Goal: Task Accomplishment & Management: Complete application form

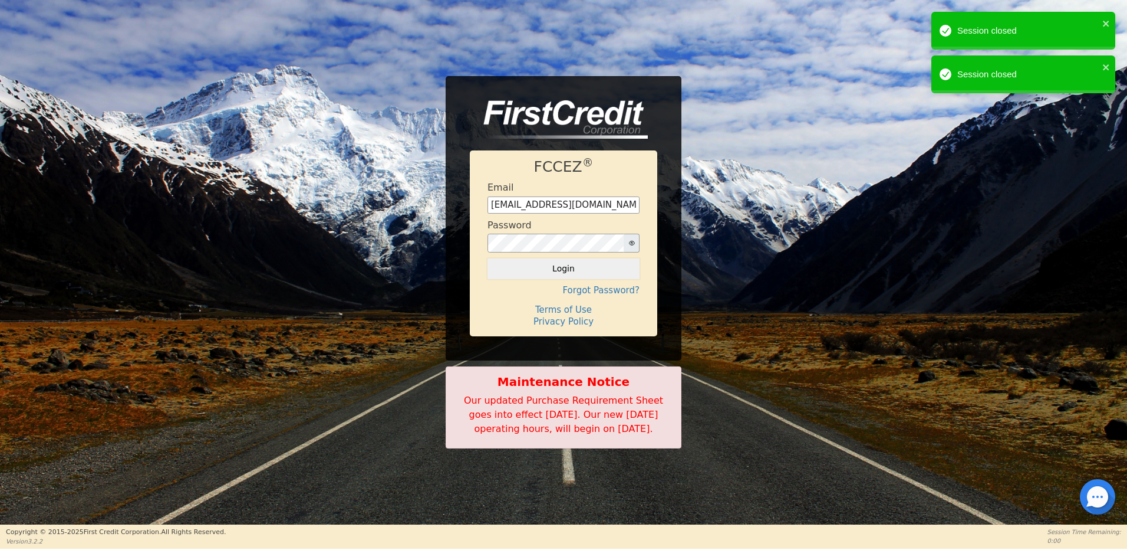
click at [565, 263] on button "Login" at bounding box center [564, 268] width 152 height 20
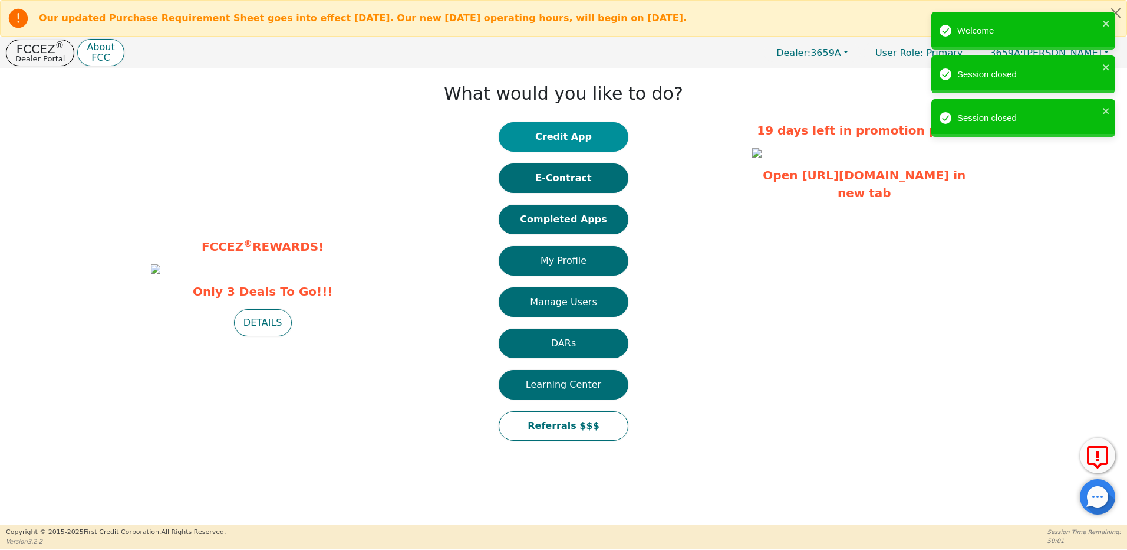
click at [567, 133] on button "Credit App" at bounding box center [564, 136] width 130 height 29
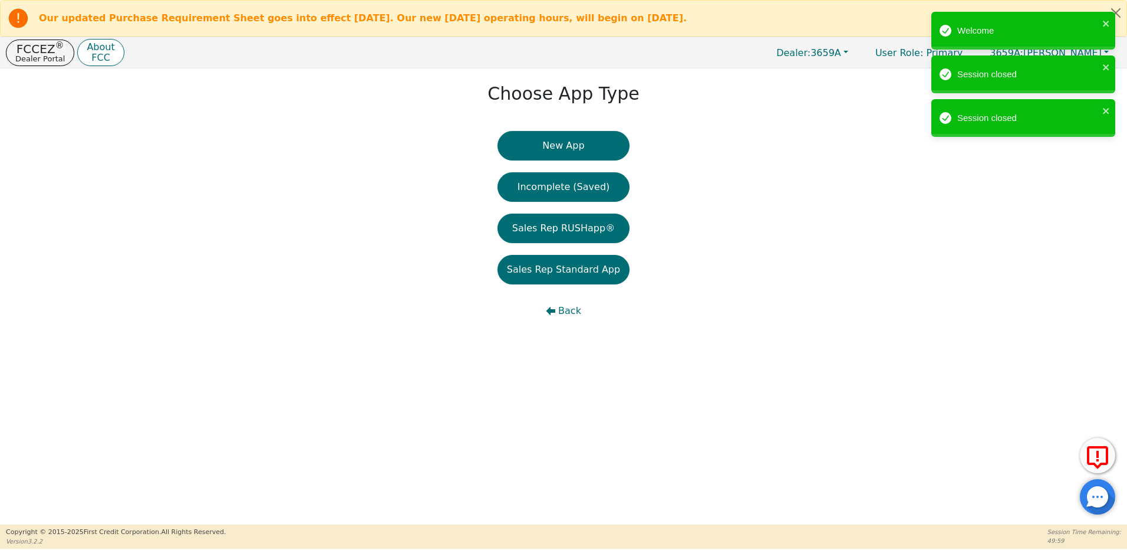
click at [572, 153] on button "New App" at bounding box center [564, 145] width 132 height 29
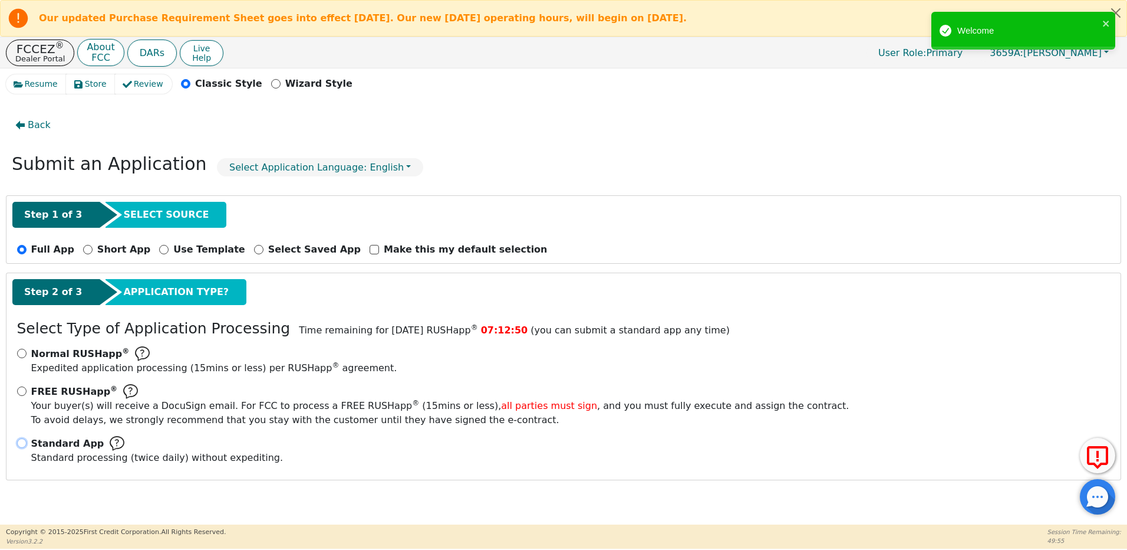
click at [22, 442] on input "Standard App Standard processing (twice daily) without expediting." at bounding box center [21, 442] width 9 height 9
radio input "true"
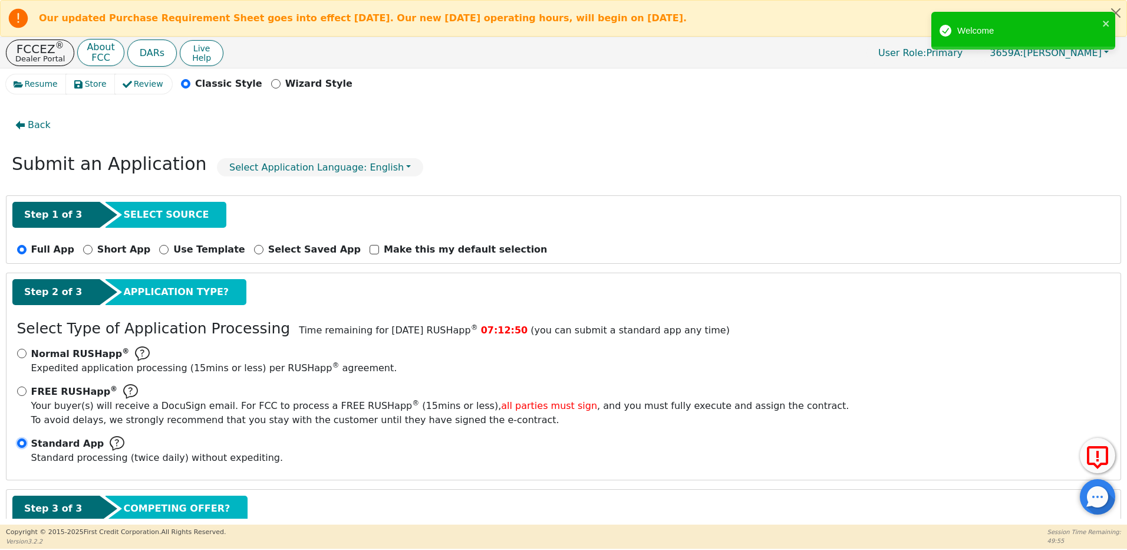
scroll to position [77, 0]
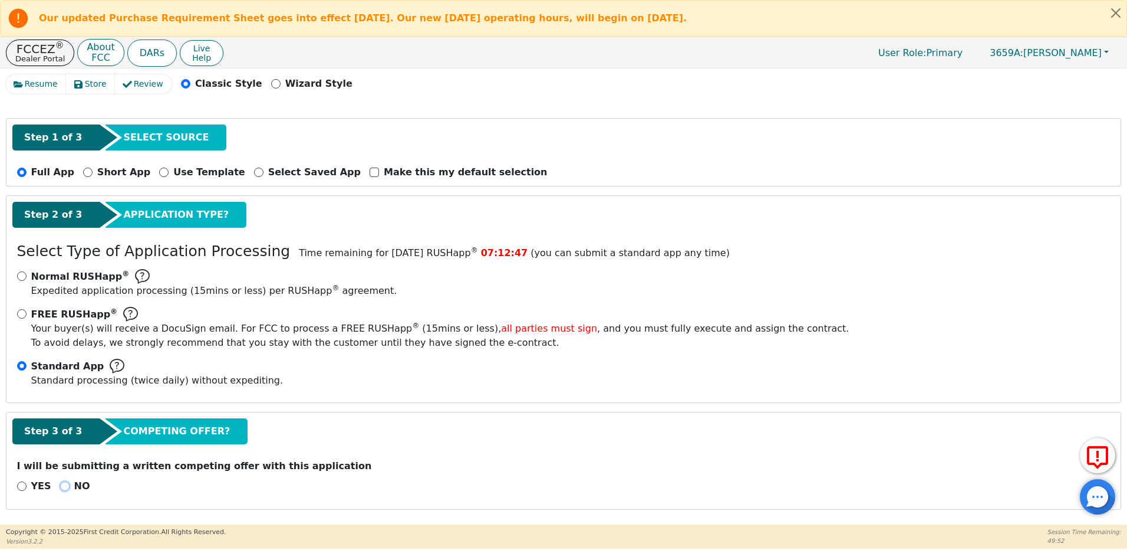
click at [60, 485] on input "NO" at bounding box center [64, 485] width 9 height 9
radio input "true"
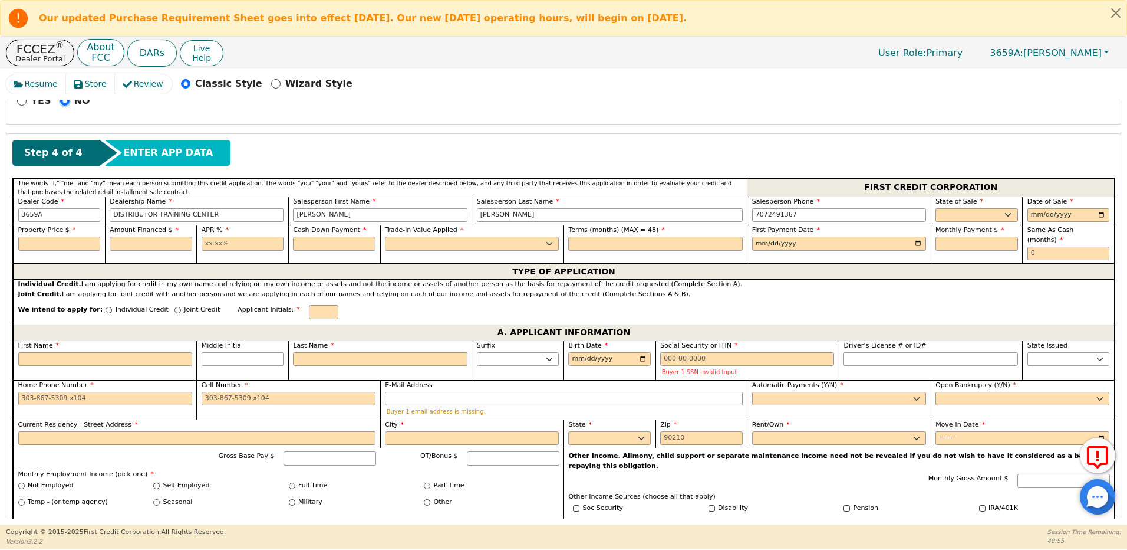
scroll to position [490, 0]
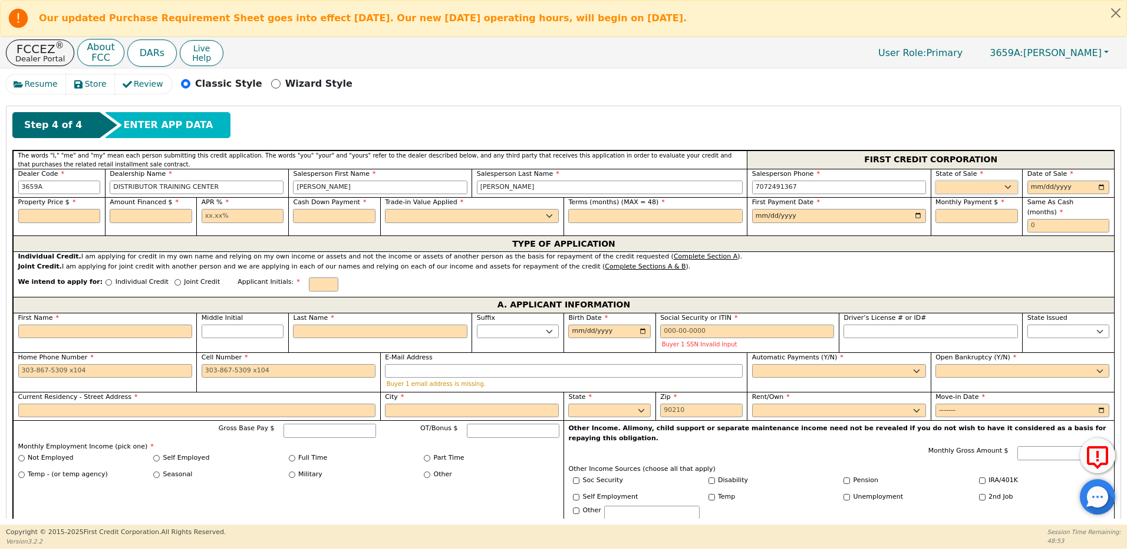
click at [966, 188] on select "AK AL AR AZ CA CO CT DC DE FL [GEOGRAPHIC_DATA] HI IA ID IL IN KS [GEOGRAPHIC_D…" at bounding box center [977, 187] width 83 height 14
select select "CA"
click at [936, 180] on select "AK AL AR AZ CA CO CT DC DE FL [GEOGRAPHIC_DATA] HI IA ID IL IN KS [GEOGRAPHIC_D…" at bounding box center [977, 187] width 83 height 14
click at [1031, 186] on input "date" at bounding box center [1069, 187] width 83 height 14
type input "[DATE]"
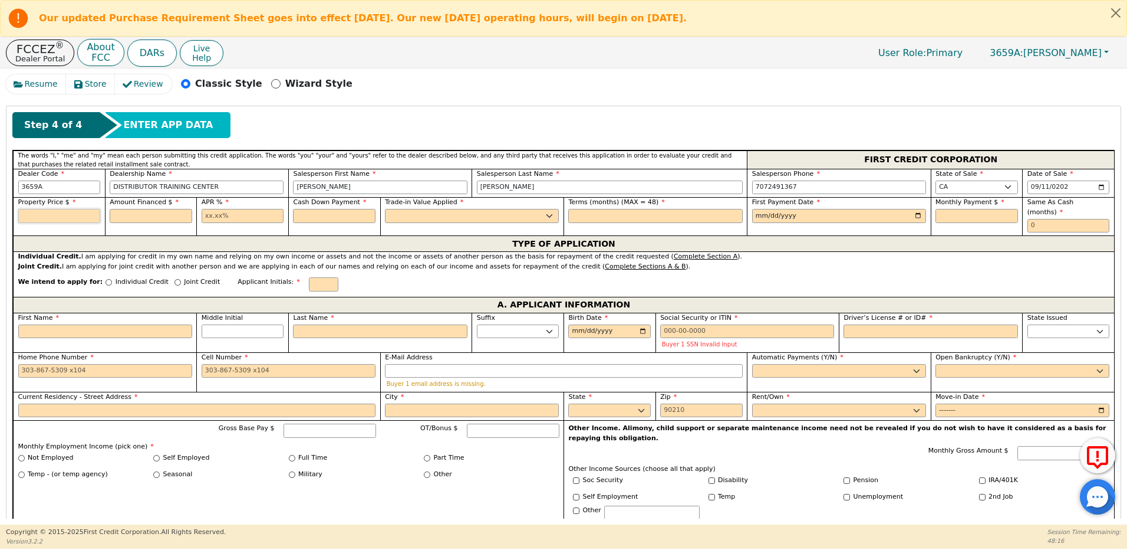
click at [34, 216] on input "text" at bounding box center [59, 216] width 83 height 14
type input "2000.00"
type input "21.98"
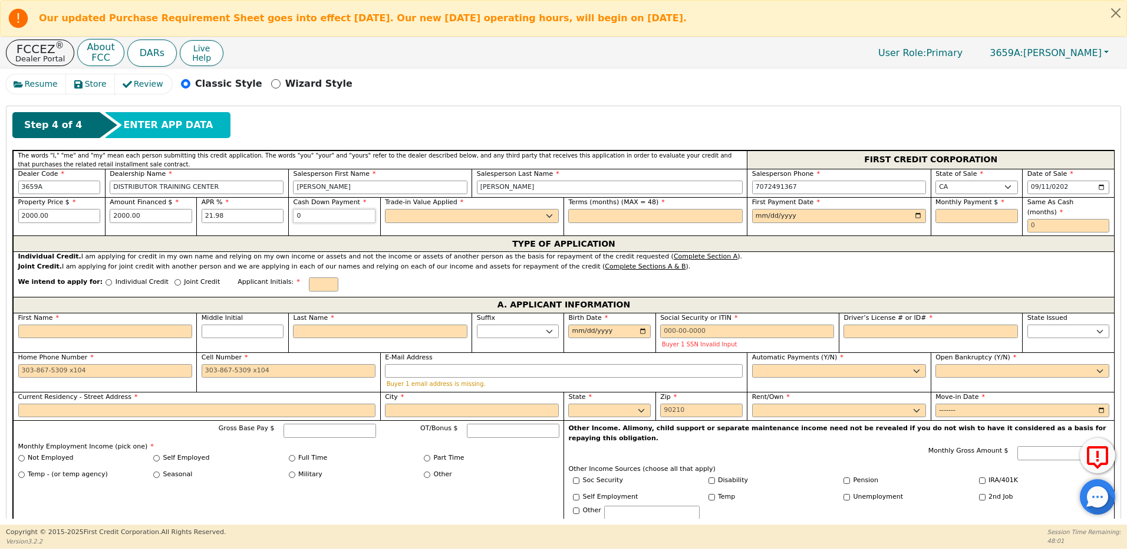
type input "0.00"
click at [393, 218] on select "Yes No" at bounding box center [472, 216] width 174 height 14
select select "n"
click at [385, 209] on select "Yes No" at bounding box center [472, 216] width 174 height 14
click at [578, 215] on input "text" at bounding box center [655, 216] width 174 height 14
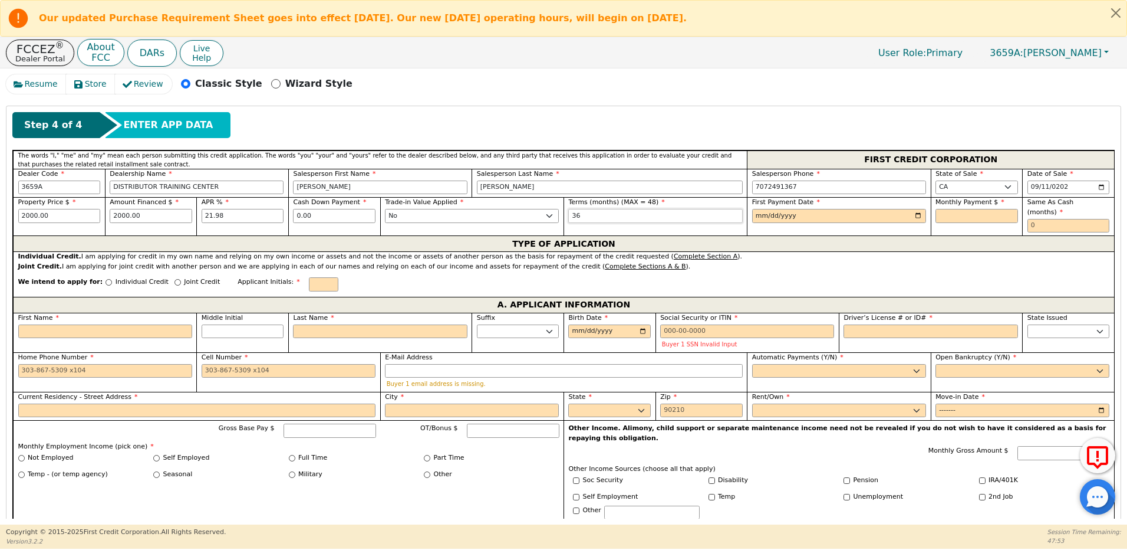
type input "36"
type input "[PHONE_NUMBER]"
click at [767, 216] on input "date" at bounding box center [839, 216] width 174 height 14
type input "[DATE]"
click at [938, 214] on input "text" at bounding box center [977, 216] width 83 height 14
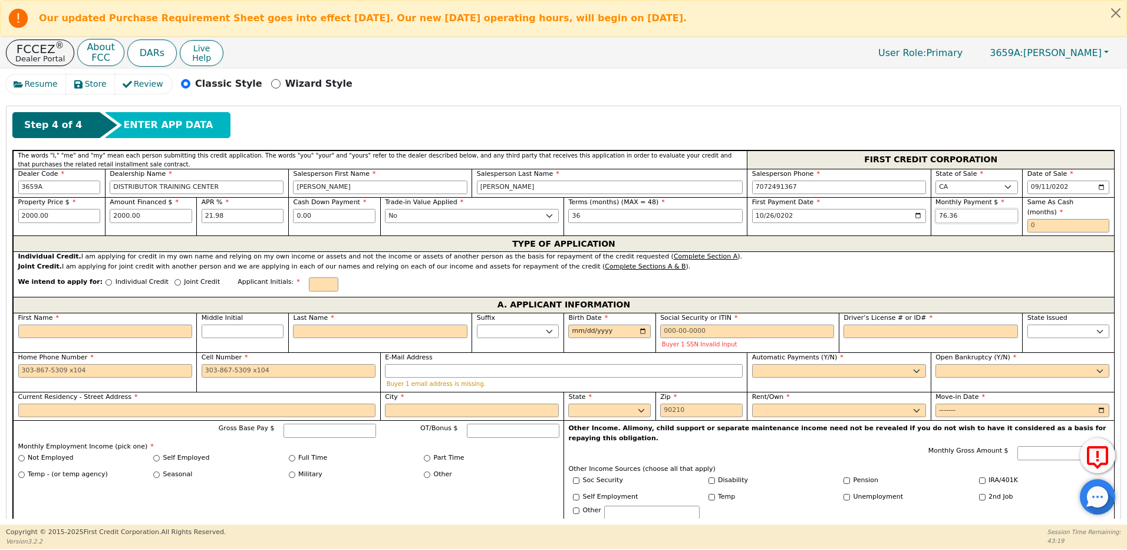
type input "76.36"
click at [1032, 219] on input "text" at bounding box center [1069, 226] width 83 height 14
type input "0"
click at [69, 324] on input "First Name" at bounding box center [105, 331] width 174 height 14
click at [175, 279] on input "Joint Credit" at bounding box center [178, 282] width 6 height 6
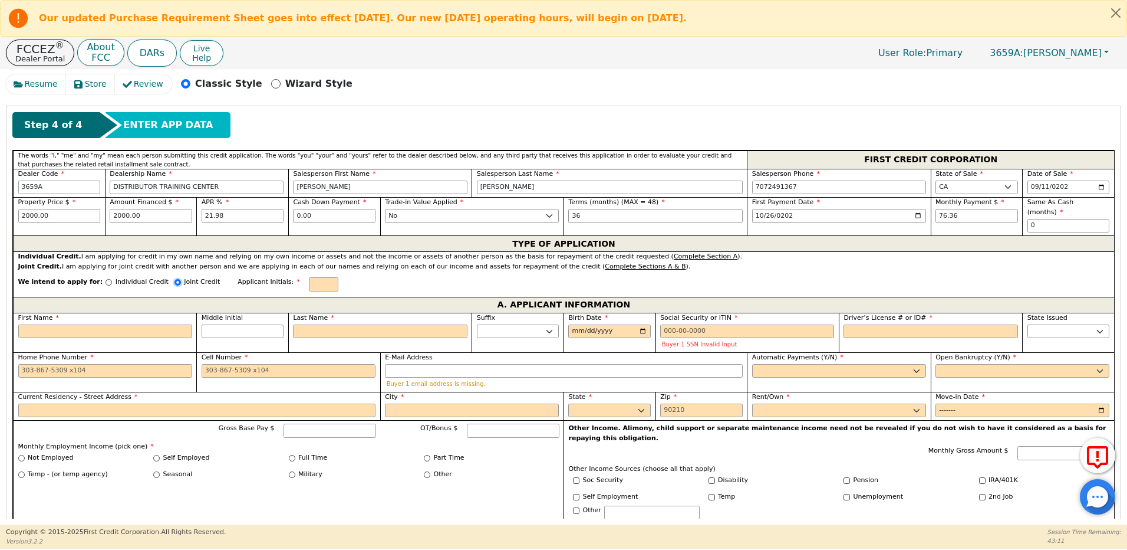
radio input "true"
click at [309, 277] on input "text" at bounding box center [323, 284] width 29 height 14
click at [117, 324] on input "First Name" at bounding box center [105, 331] width 174 height 14
type input "R"
type input "r"
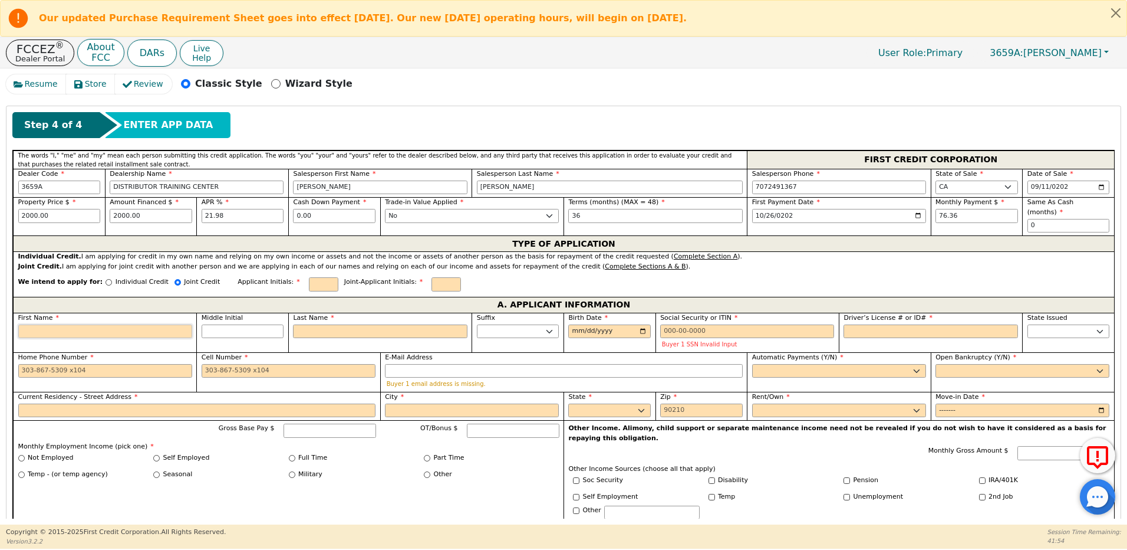
type input "r"
type input "ra"
type input "rac"
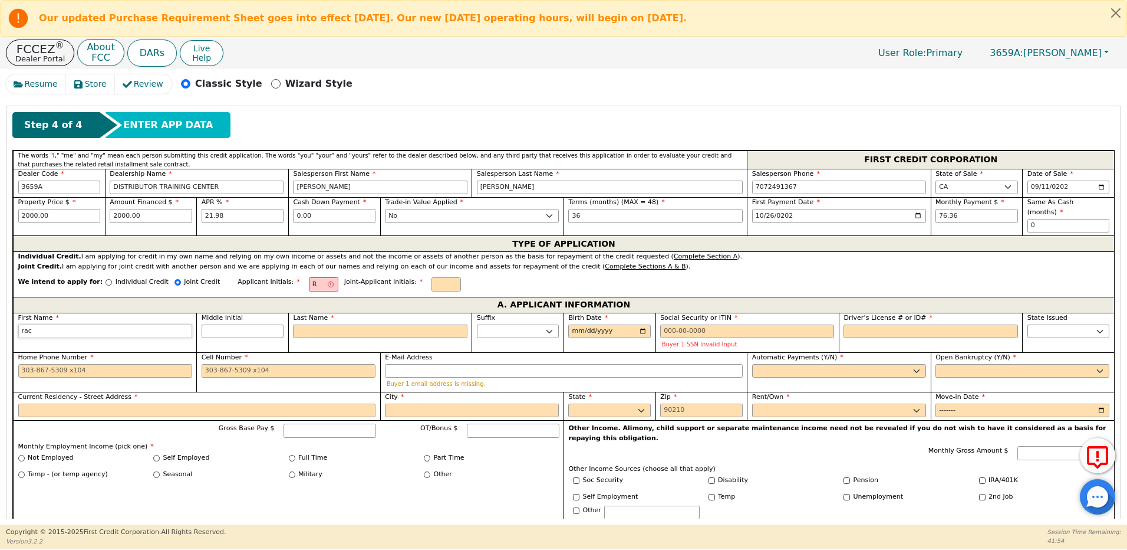
type input "rach"
type input "rache"
type input "[PERSON_NAME]"
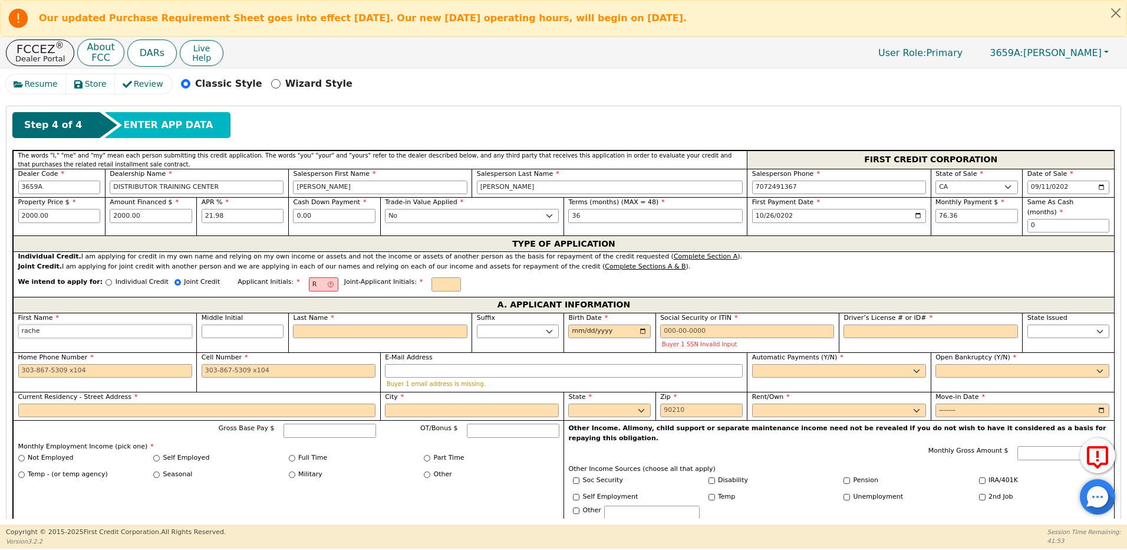
type input "[PERSON_NAME]"
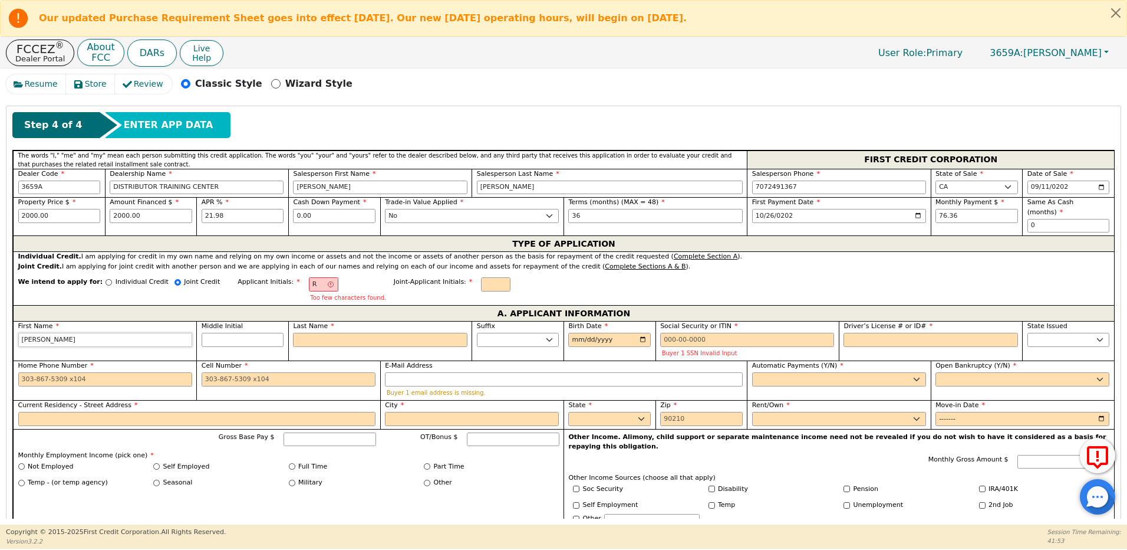
type input "rache"
type input "rach"
type input "rac"
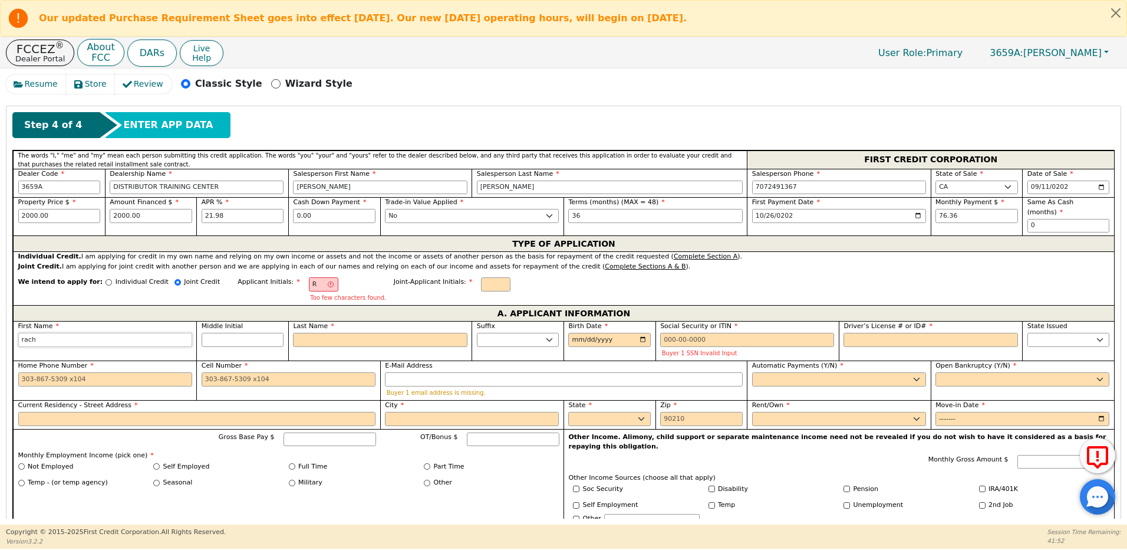
type input "rac"
type input "ra"
type input "r"
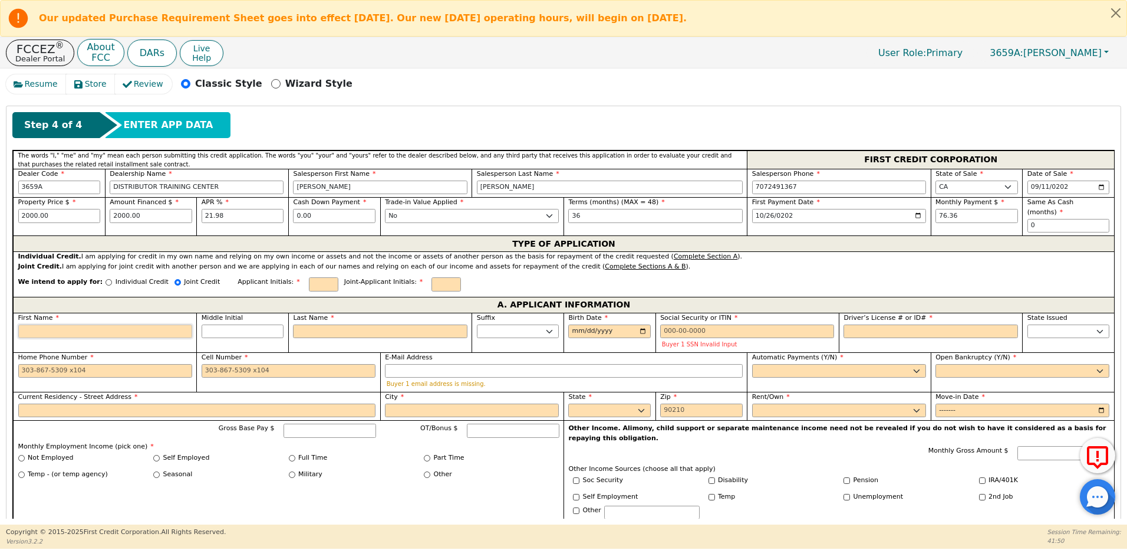
type input "R"
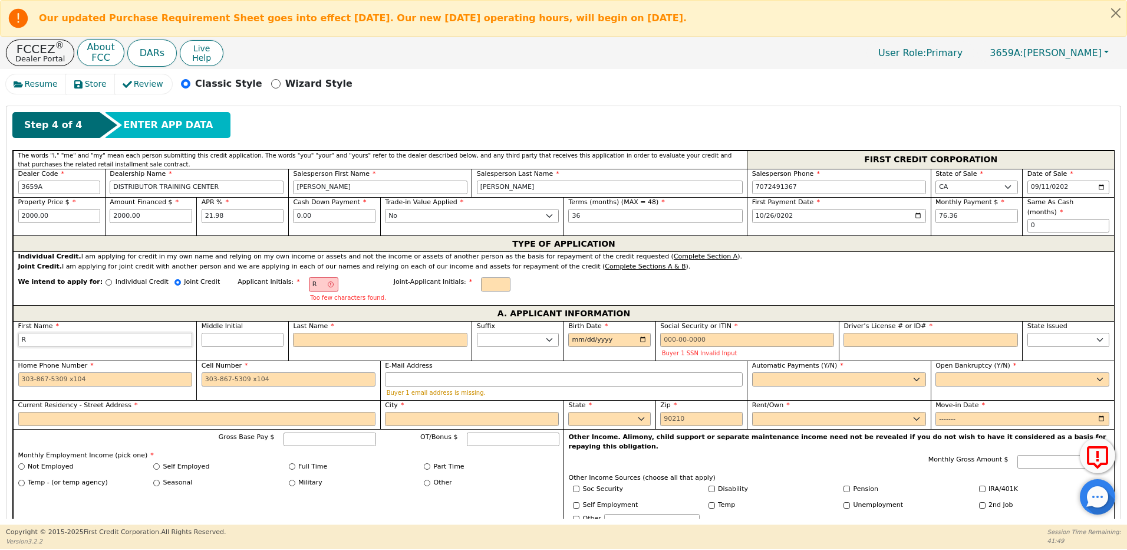
type input "Ra"
type input "Rac"
type input "Rach"
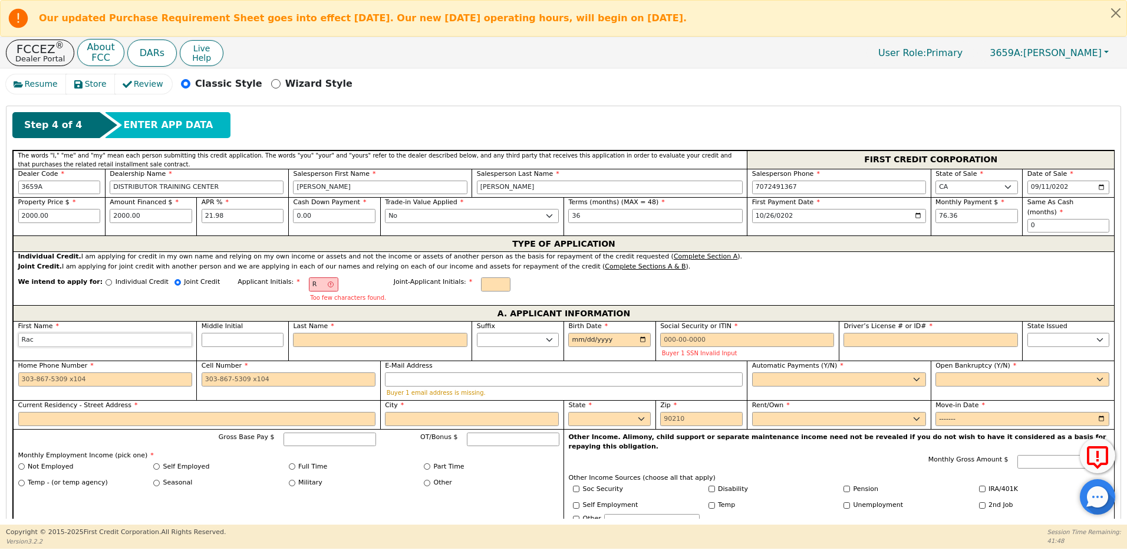
type input "Rach"
type input "Rache"
type input "[PERSON_NAME]"
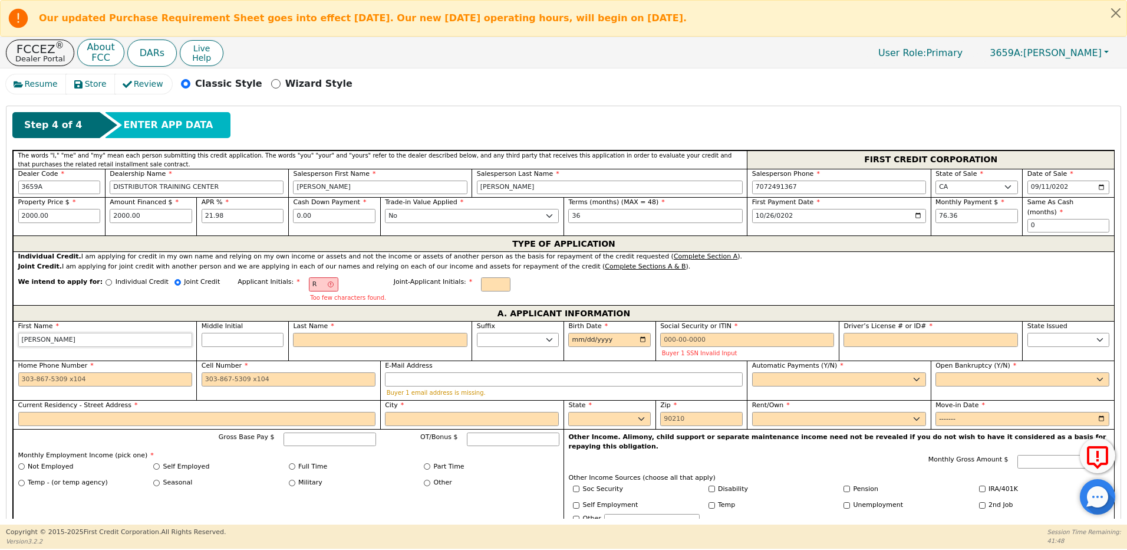
type input "[PERSON_NAME]"
type input "RD"
type input "D"
type input "[PERSON_NAME]"
type input "Do"
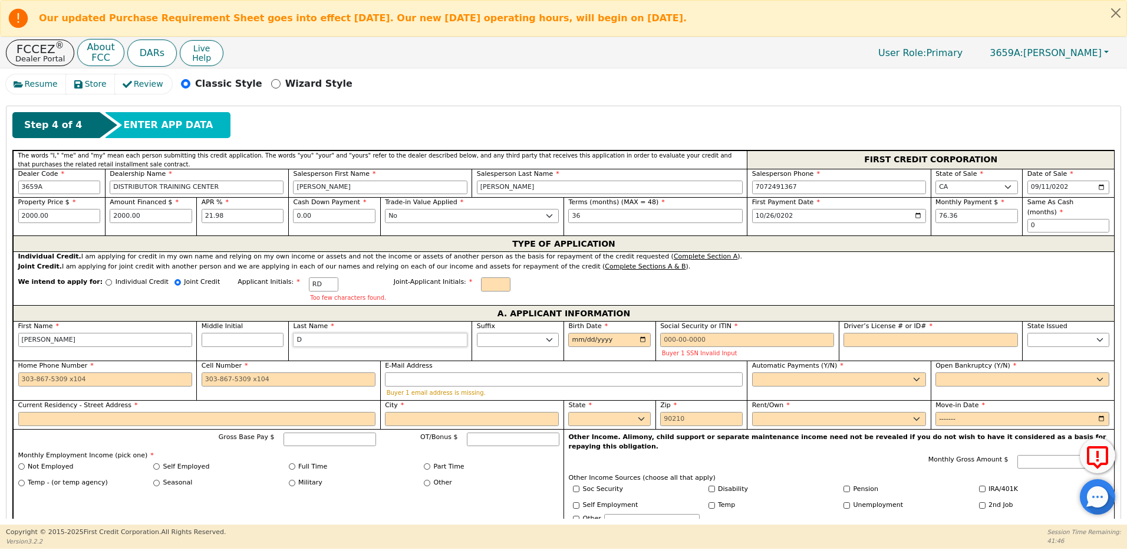
type input "[PERSON_NAME]"
type input "Doy"
type input "[PERSON_NAME]"
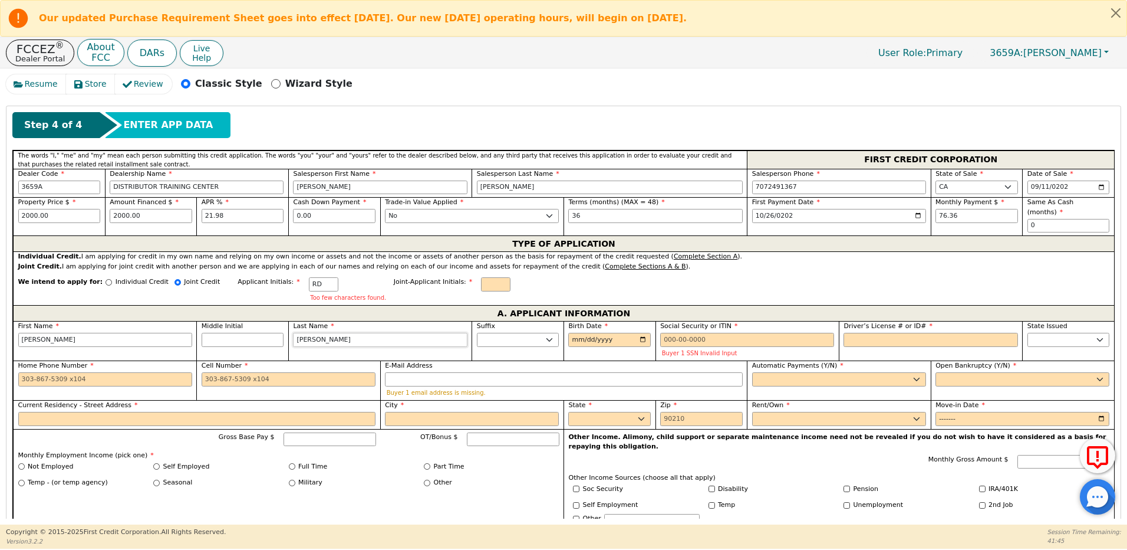
type input "[PERSON_NAME]"
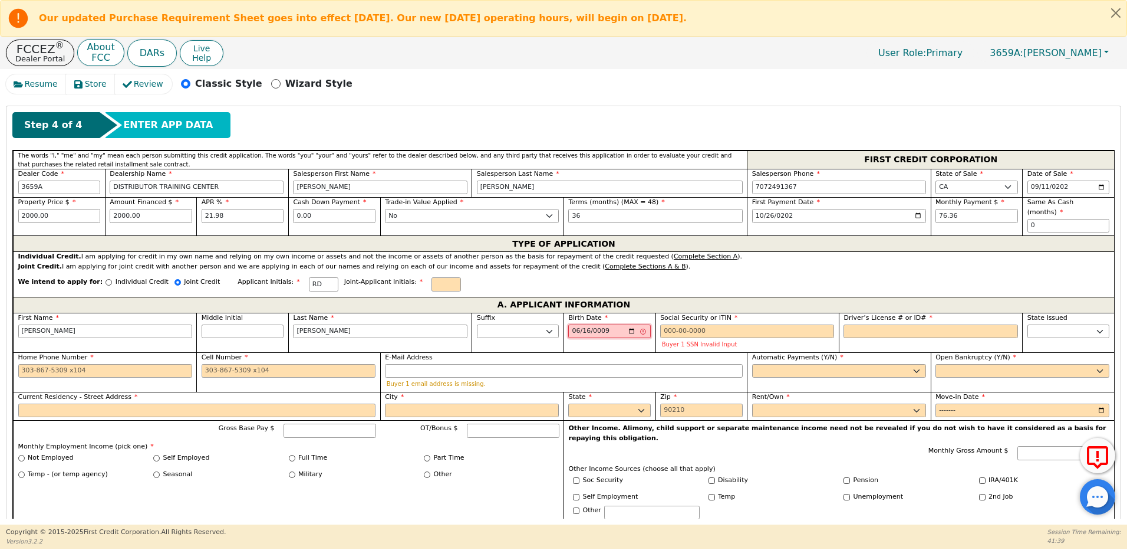
type input "0093-06-16"
type input "[DATE]"
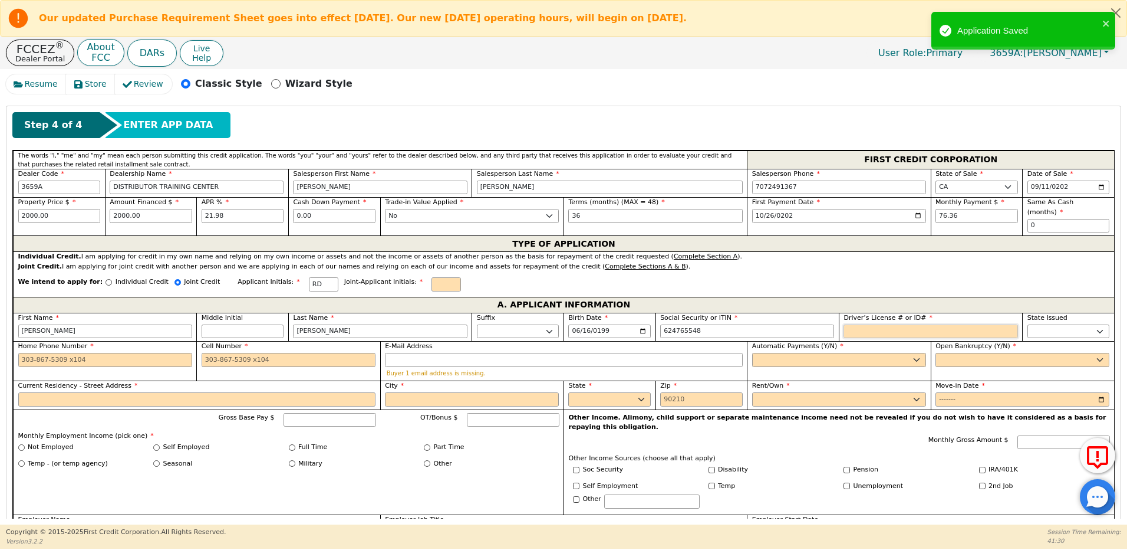
type input "***-**-5548"
type input "*******"
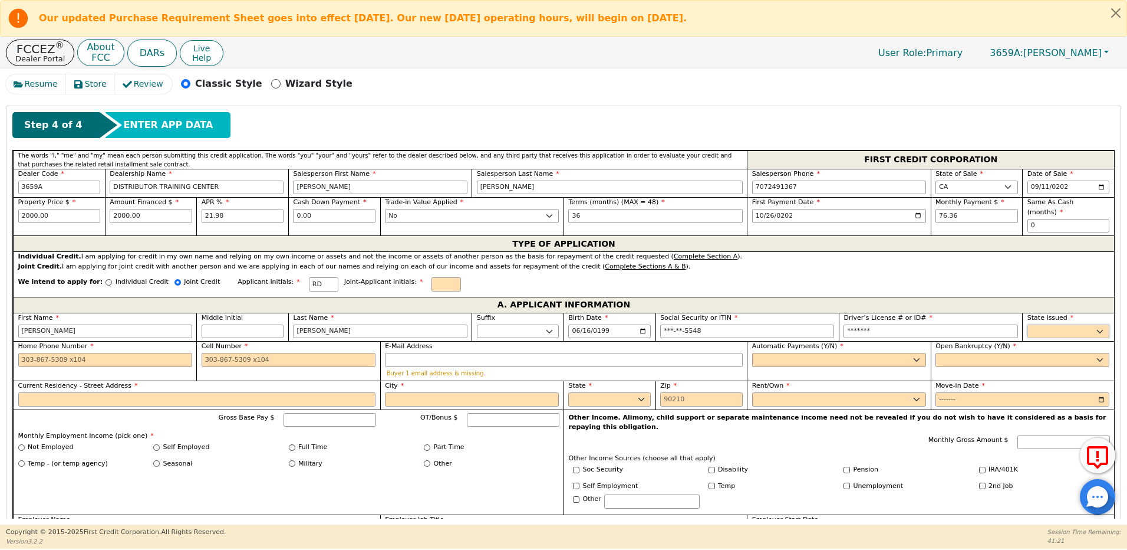
click at [1046, 324] on select "AK AL AR AZ CA CO CT DC DE FL [GEOGRAPHIC_DATA] HI IA ID IL IN KS [GEOGRAPHIC_D…" at bounding box center [1069, 331] width 83 height 14
select select "CA"
click at [1028, 324] on select "AK AL AR AZ CA CO CT DC DE FL [GEOGRAPHIC_DATA] HI IA ID IL IN KS [GEOGRAPHIC_D…" at bounding box center [1069, 331] width 83 height 14
click at [66, 353] on input "Home Phone Number" at bounding box center [105, 360] width 174 height 14
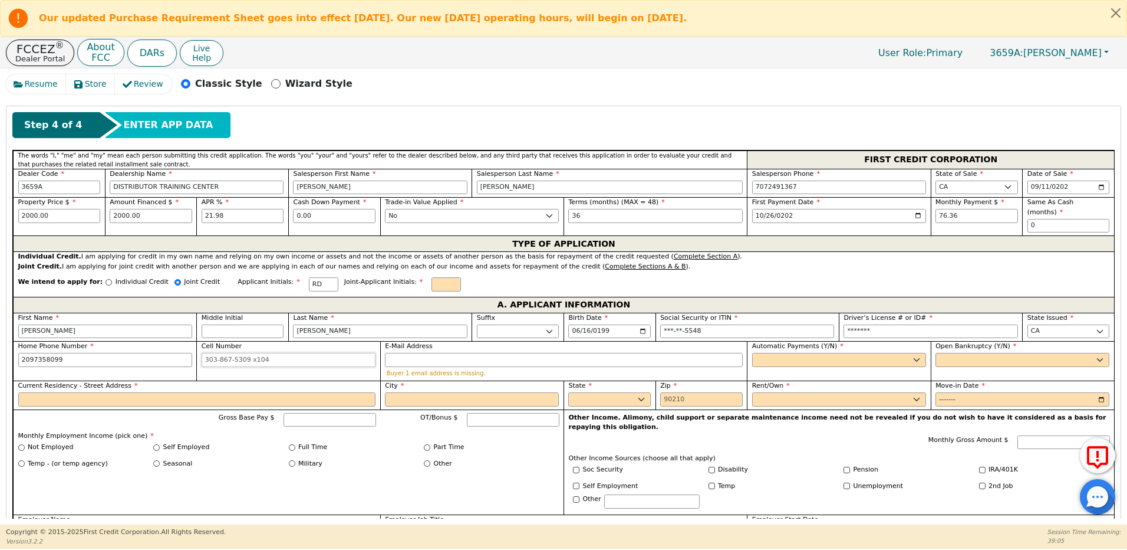
type input "[PHONE_NUMBER]"
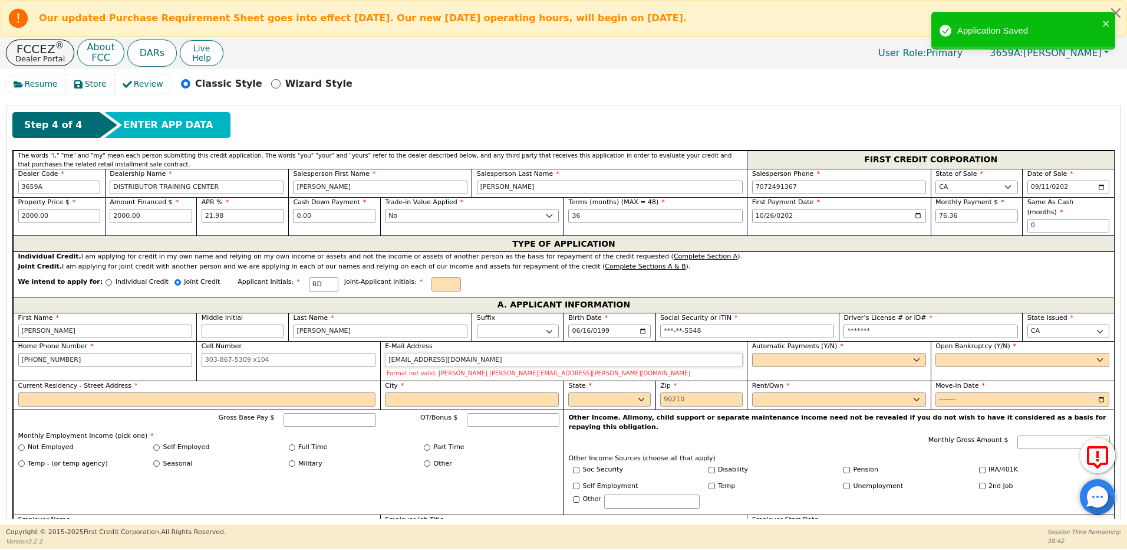
type input "[EMAIL_ADDRESS][DOMAIN_NAME]"
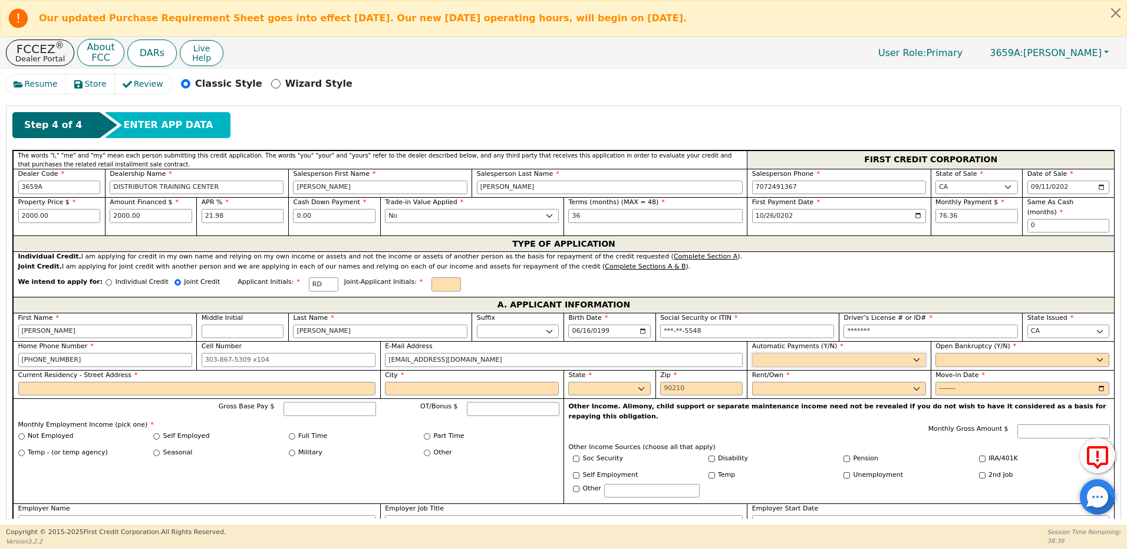
click at [772, 355] on select "Yes No" at bounding box center [839, 360] width 174 height 14
select select "y"
click at [752, 353] on select "Yes No" at bounding box center [839, 360] width 174 height 14
type input "[PERSON_NAME]"
click at [959, 353] on select "Yes No" at bounding box center [1023, 360] width 174 height 14
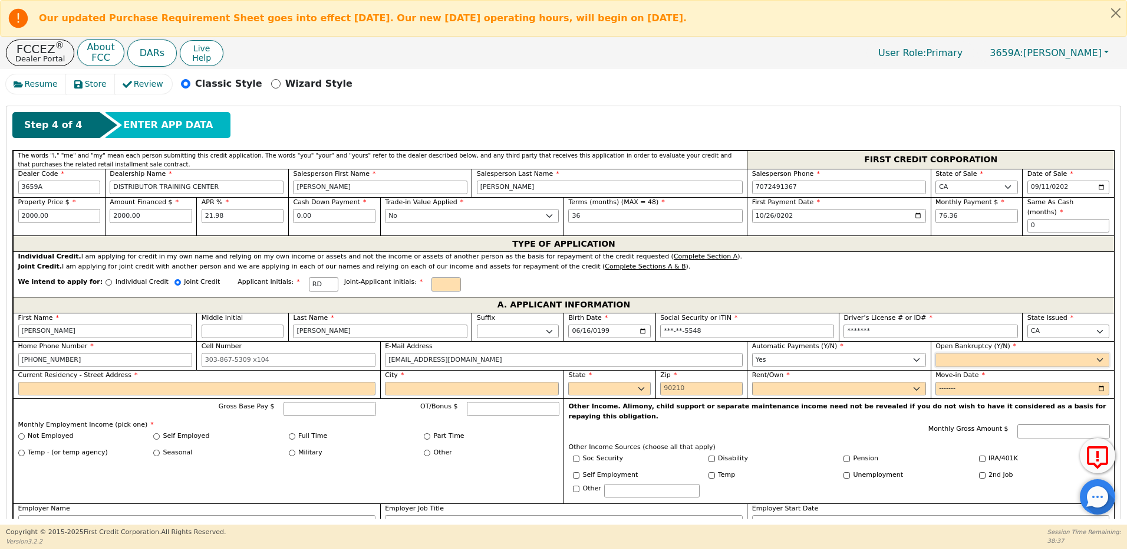
select select "n"
click at [936, 353] on select "Yes No" at bounding box center [1023, 360] width 174 height 14
click at [61, 381] on input "Current Residency - Street Address" at bounding box center [197, 388] width 358 height 14
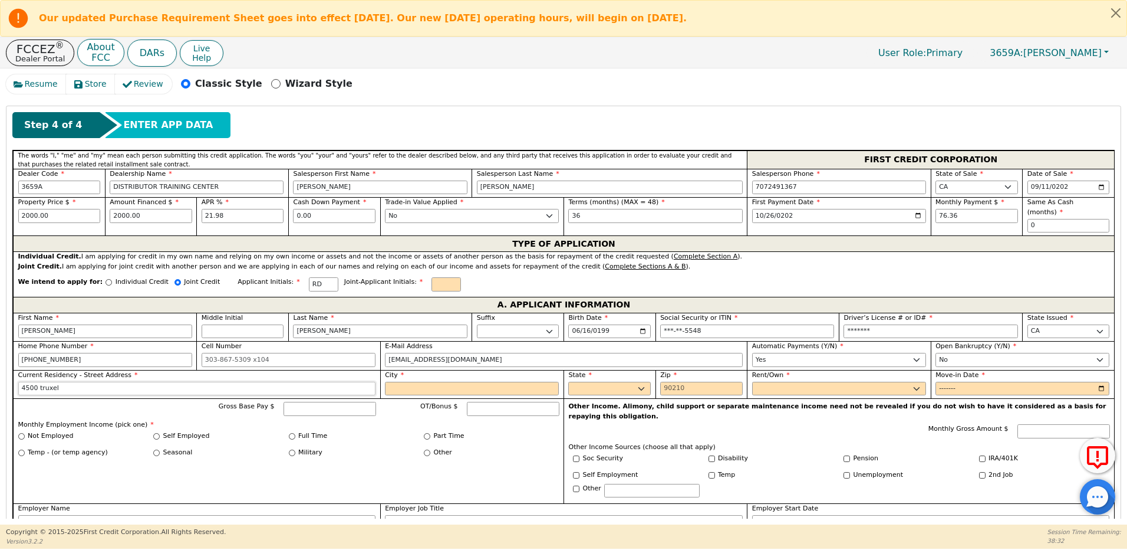
type input "[STREET_ADDRESS][PERSON_NAME]"
type input "[GEOGRAPHIC_DATA]"
select select "CA"
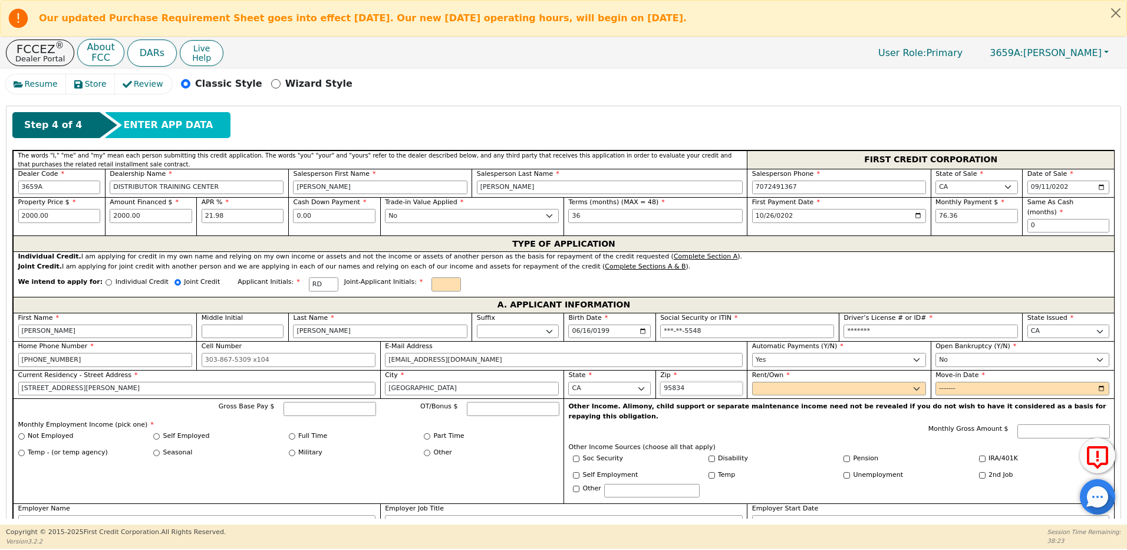
type input "95834"
drag, startPoint x: 752, startPoint y: 380, endPoint x: 785, endPoint y: 377, distance: 33.7
click at [752, 381] on select "Rent Own" at bounding box center [839, 388] width 174 height 14
select select "Rent"
click at [752, 381] on select "Rent Own" at bounding box center [839, 388] width 174 height 14
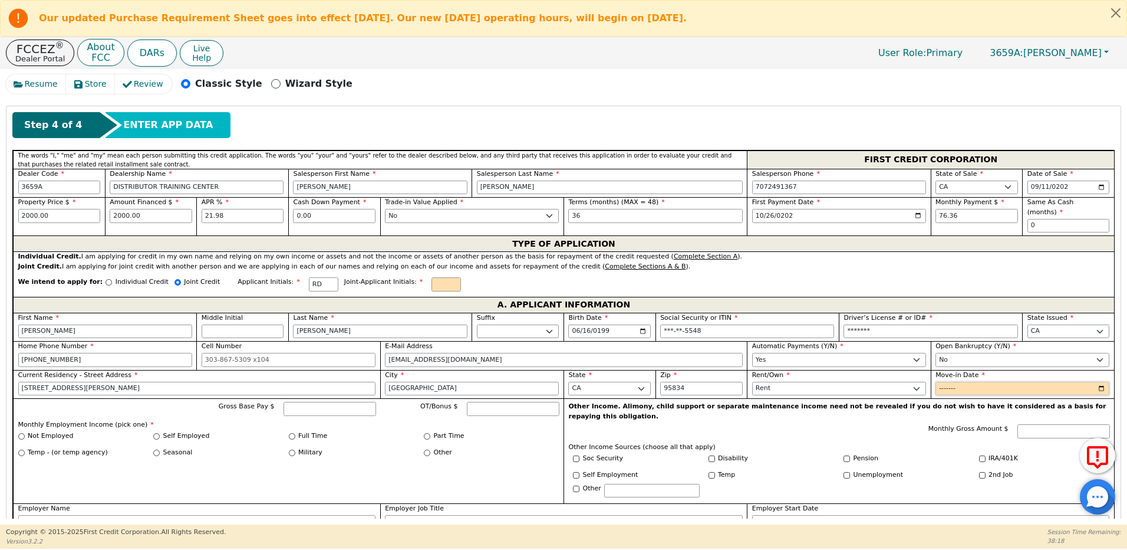
click at [936, 381] on input "Move-in Date" at bounding box center [1023, 388] width 174 height 14
click at [970, 381] on input "Move-in Date" at bounding box center [1023, 388] width 174 height 14
click at [965, 381] on input "Move-in Date" at bounding box center [1023, 388] width 174 height 14
type input "2020-08"
click at [325, 402] on input "Gross Base Pay $" at bounding box center [330, 409] width 93 height 14
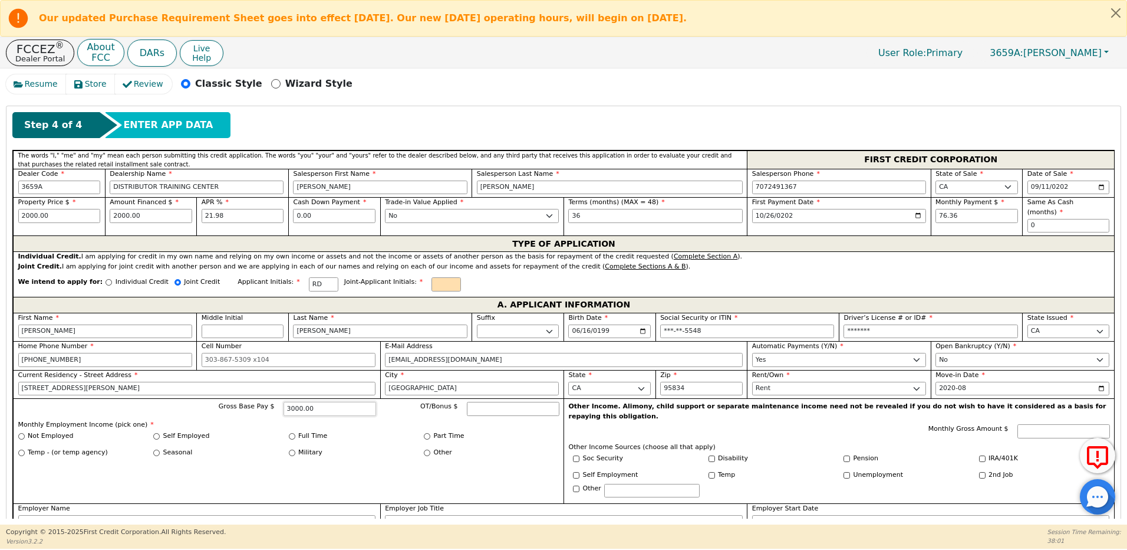
type input "3000.00"
click at [291, 433] on input "Full Time" at bounding box center [292, 436] width 6 height 6
radio input "true"
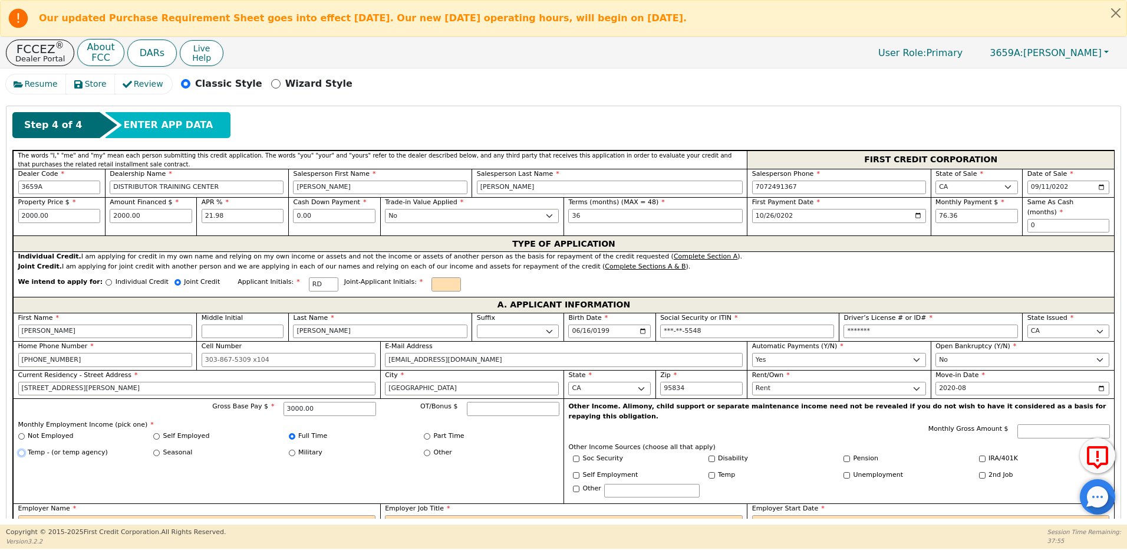
click at [21, 449] on input "Temp - (or temp agency)" at bounding box center [21, 452] width 6 height 6
radio input "true"
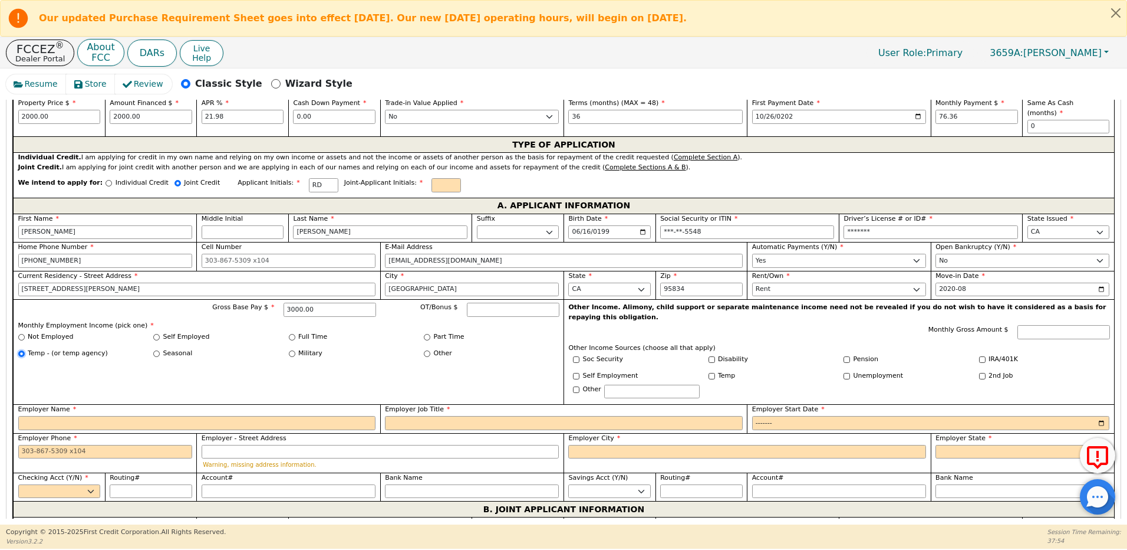
scroll to position [608, 0]
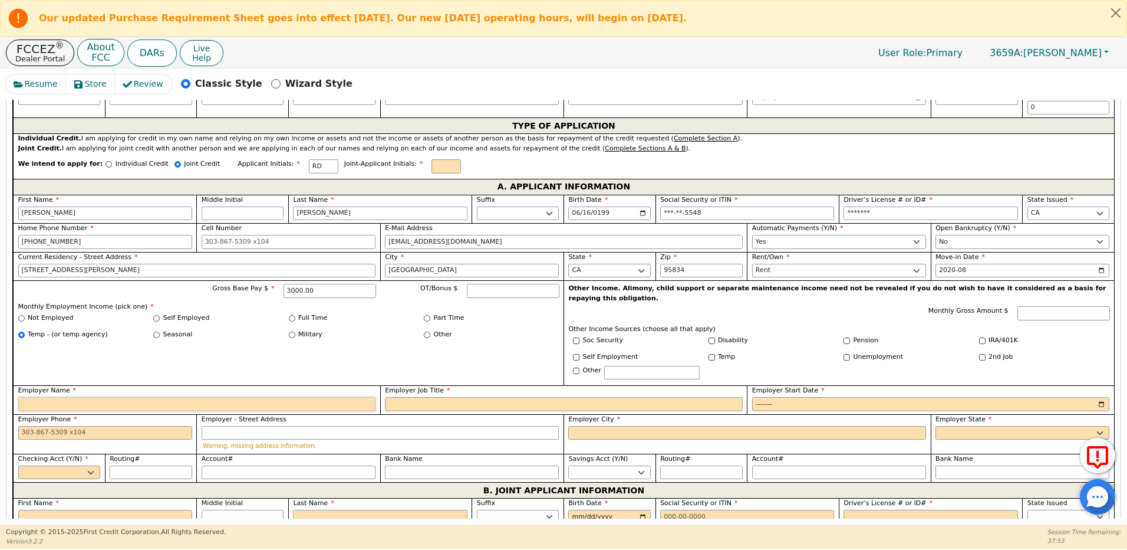
click at [120, 397] on input "Employer Name" at bounding box center [197, 404] width 358 height 14
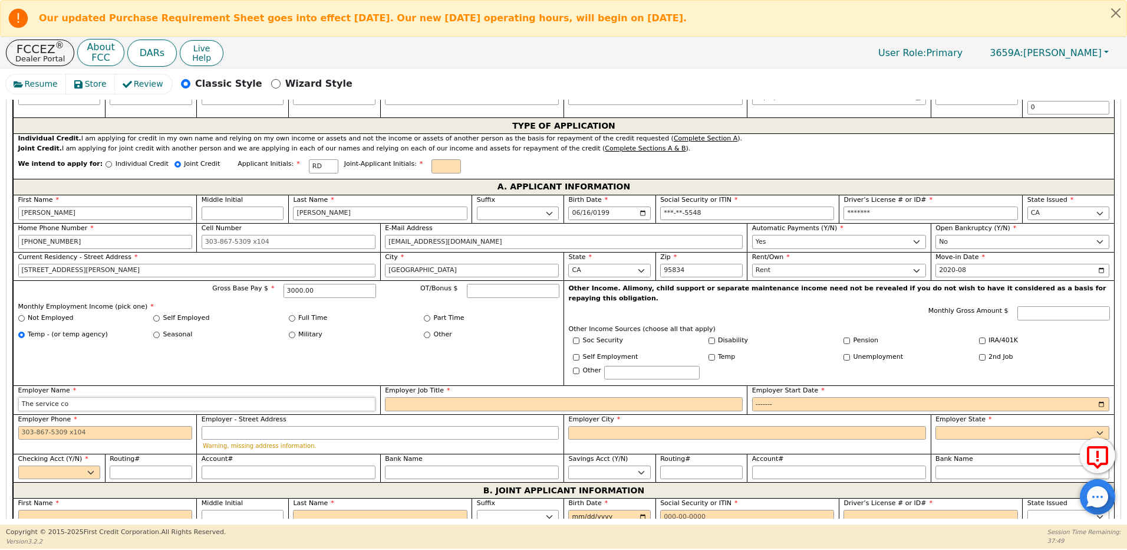
type input "The service co"
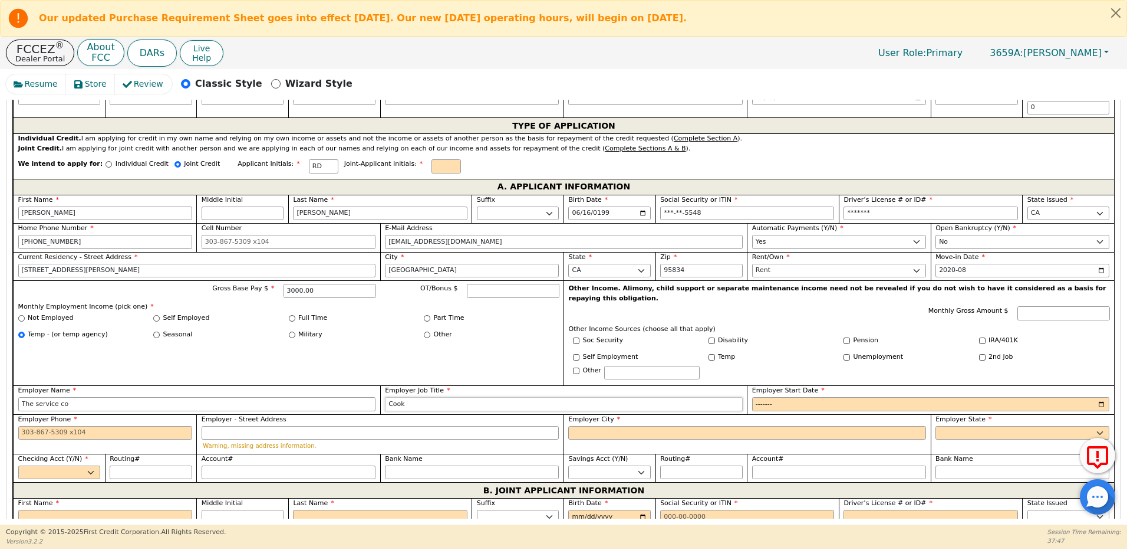
type input "Cook"
click at [781, 397] on input "Employer Start Date" at bounding box center [931, 404] width 358 height 14
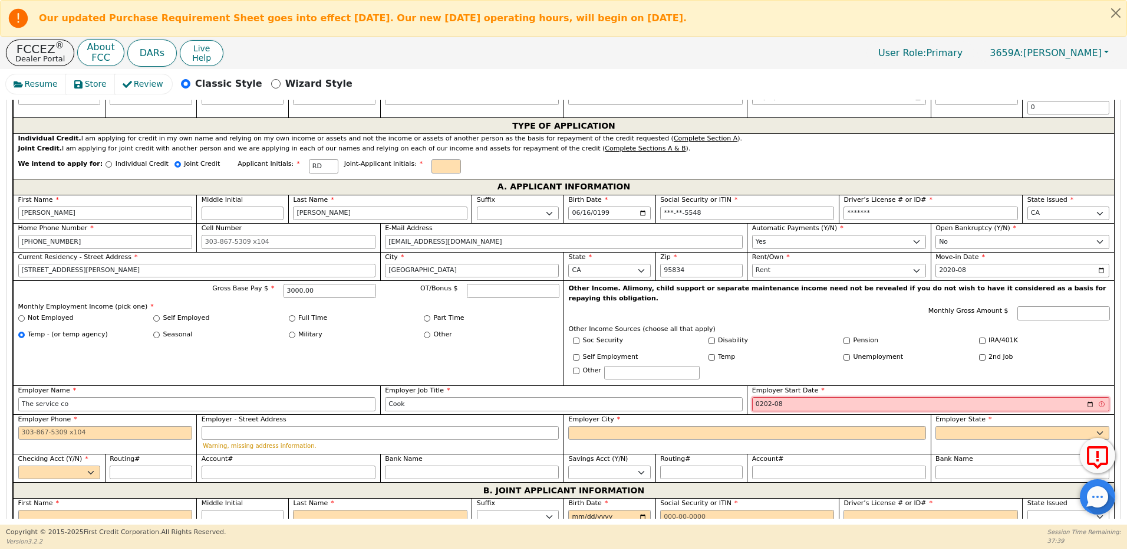
type input "2024-08"
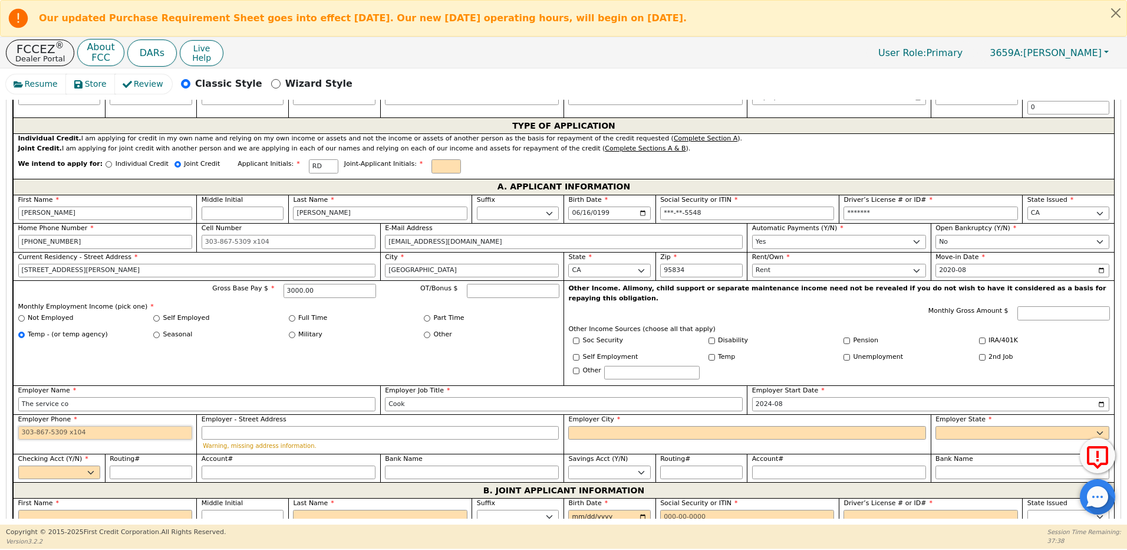
click at [49, 426] on input "Employer Phone" at bounding box center [105, 433] width 174 height 14
type input "[PHONE_NUMBER]"
click at [216, 426] on input "Employer - Street Address" at bounding box center [381, 433] width 358 height 14
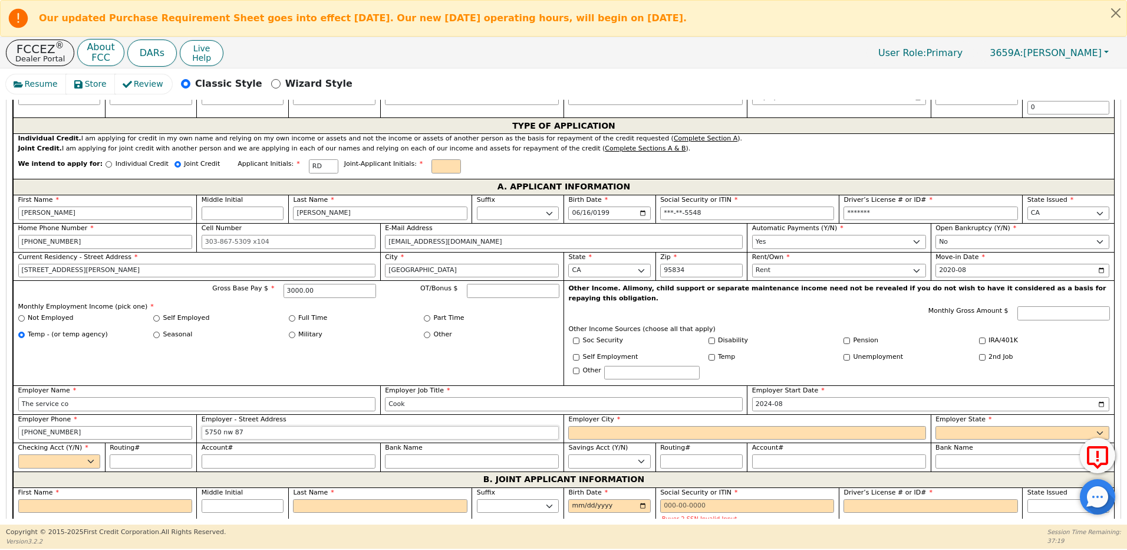
type input "5750 nw 87"
click at [940, 426] on select "AK AL AR AZ CA CO CT DC DE FL [GEOGRAPHIC_DATA] HI IA ID [GEOGRAPHIC_DATA] IN K…" at bounding box center [1023, 433] width 174 height 14
select select "CA"
click at [936, 426] on select "AK AL AR AZ CA CO CT DC DE FL [GEOGRAPHIC_DATA] HI IA ID [GEOGRAPHIC_DATA] IN K…" at bounding box center [1023, 433] width 174 height 14
drag, startPoint x: 270, startPoint y: 414, endPoint x: 181, endPoint y: 414, distance: 89.0
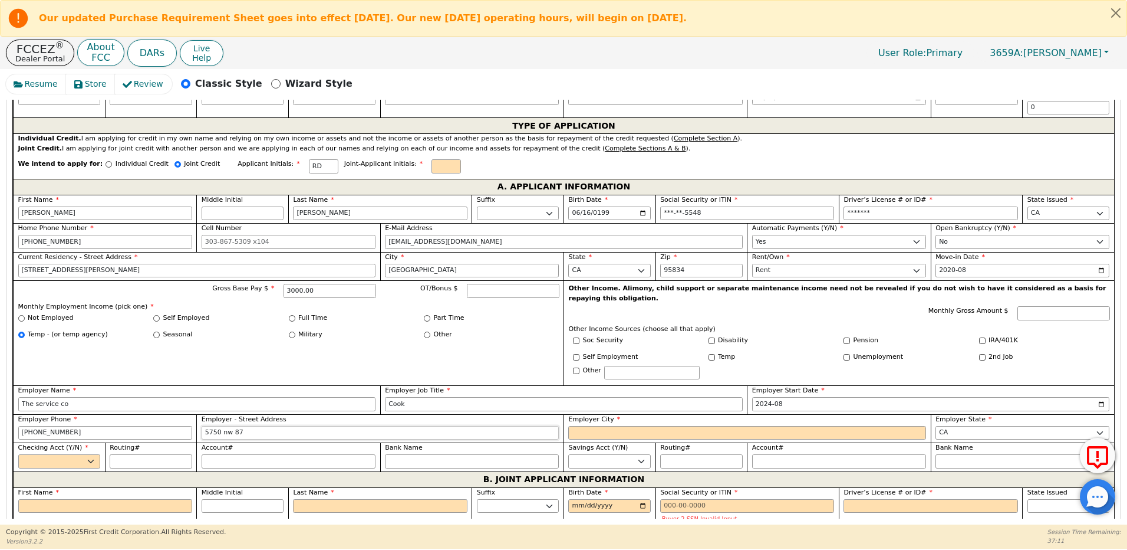
click at [181, 414] on div "First Name [PERSON_NAME] Middle Initial Last Name [PERSON_NAME] Sr. II III IV B…" at bounding box center [563, 333] width 1101 height 277
click at [713, 426] on input "Employer City" at bounding box center [747, 433] width 358 height 14
type input "F"
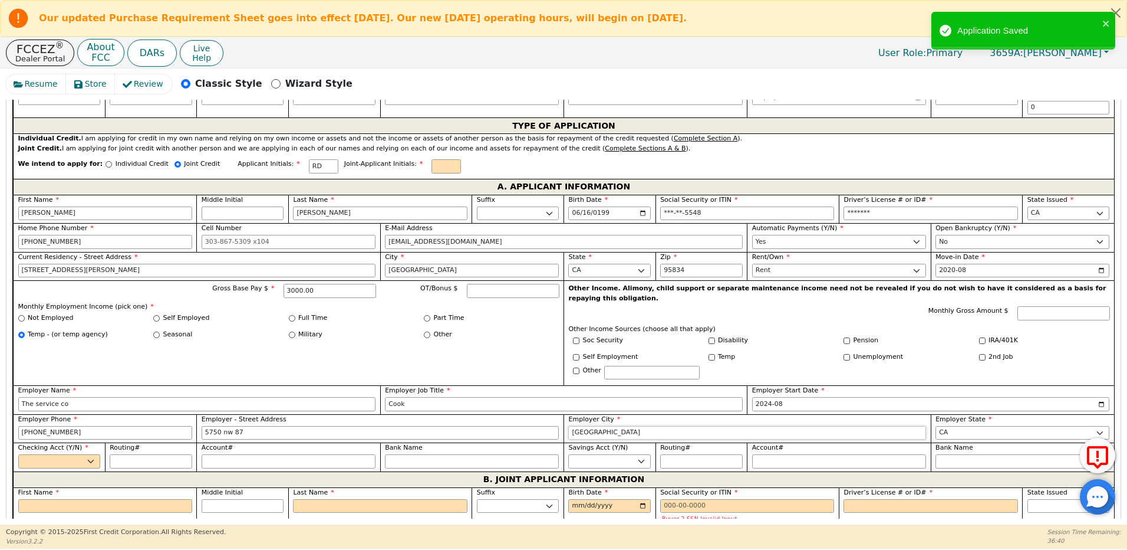
drag, startPoint x: 563, startPoint y: 412, endPoint x: 544, endPoint y: 409, distance: 19.2
click at [544, 409] on div "First Name [PERSON_NAME] Middle Initial Last Name [PERSON_NAME] Sr. II III IV B…" at bounding box center [563, 333] width 1101 height 277
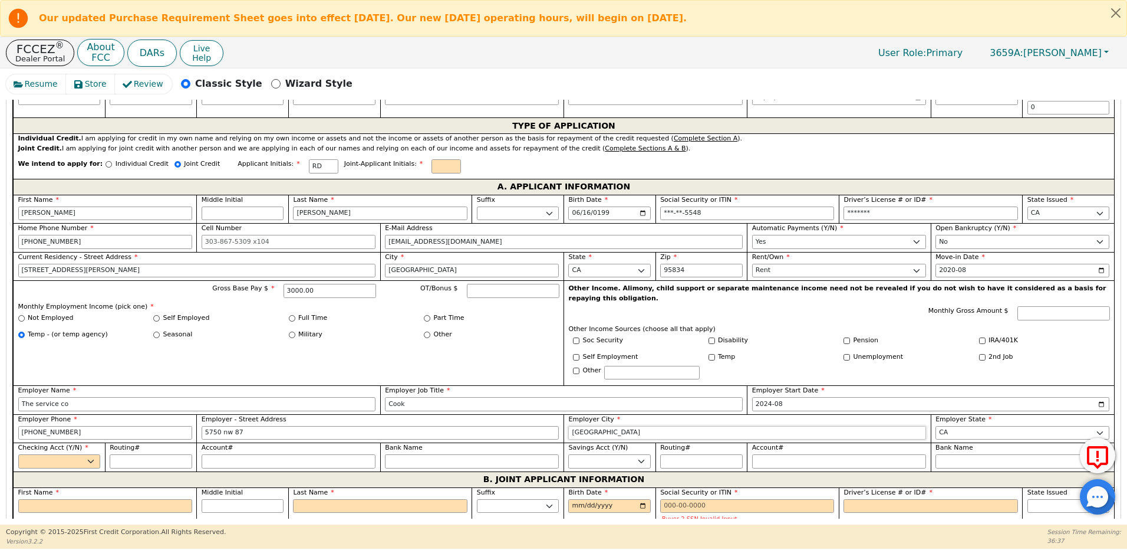
type input "[GEOGRAPHIC_DATA]"
click at [74, 454] on select "Yes No" at bounding box center [59, 461] width 83 height 14
select select "y"
click at [18, 454] on select "Yes No" at bounding box center [59, 461] width 83 height 14
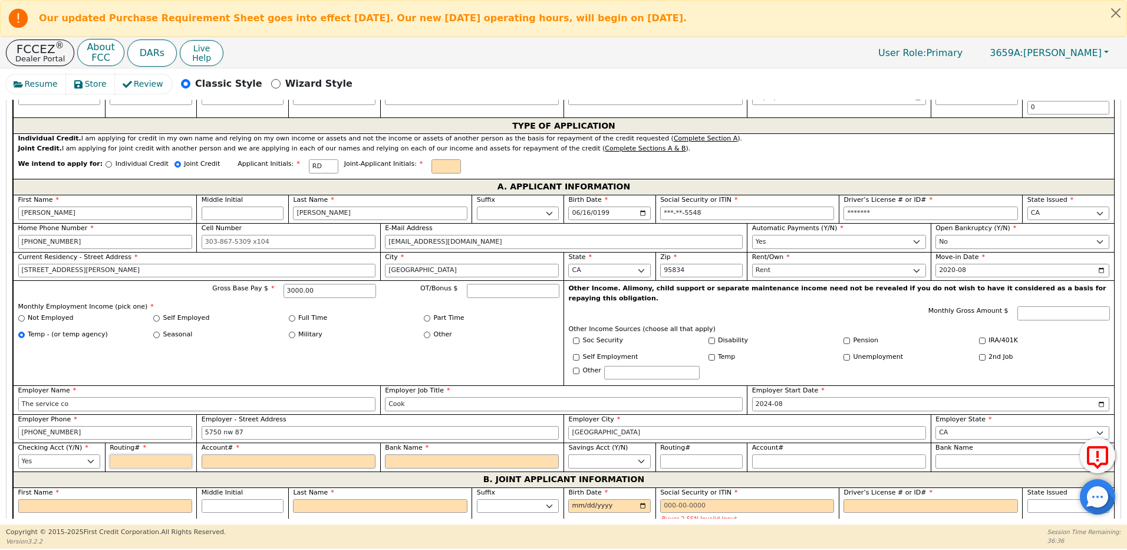
click at [134, 454] on input "Routing#" at bounding box center [151, 461] width 83 height 14
type input "3"
type input "*"
type input "32"
type input "**"
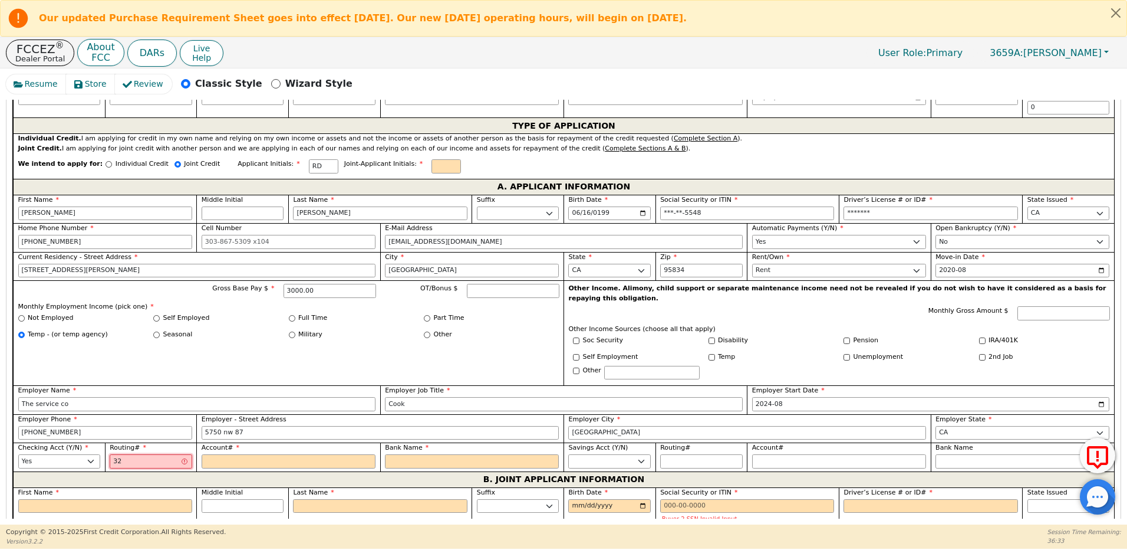
type input "321"
type input "***"
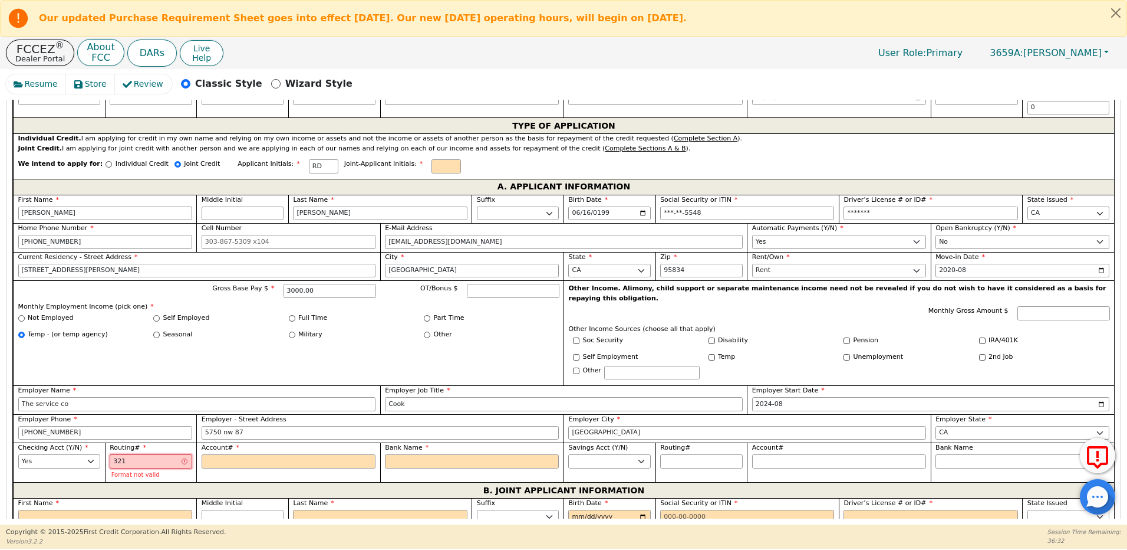
type input "3211"
type input "****"
type input "32117"
type input "*****"
type input "321173"
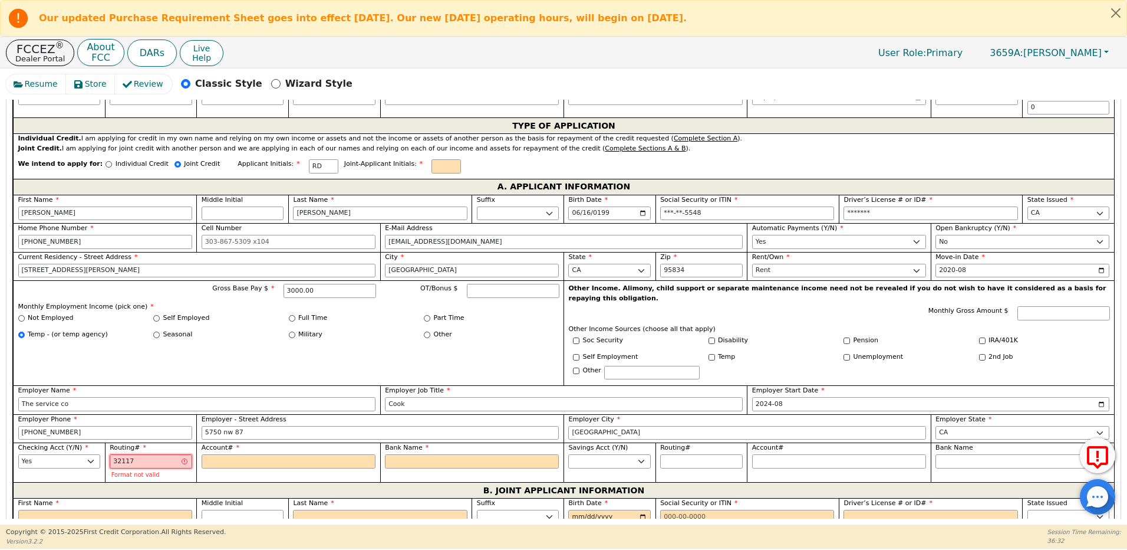
type input "******"
type input "3211735"
type input "*******"
type input "32117352"
type input "********"
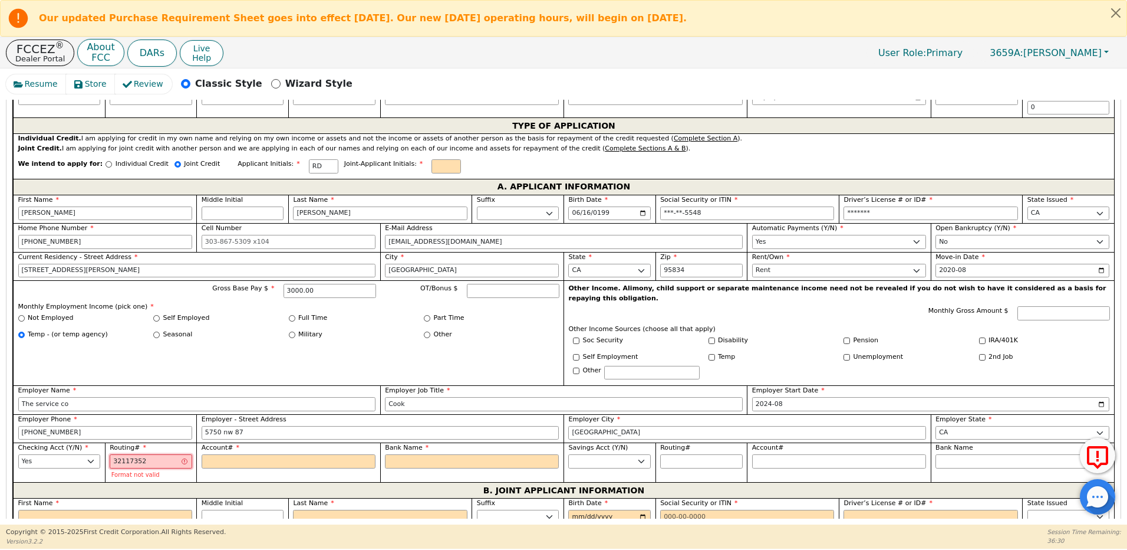
type input "321173522"
type input "*********"
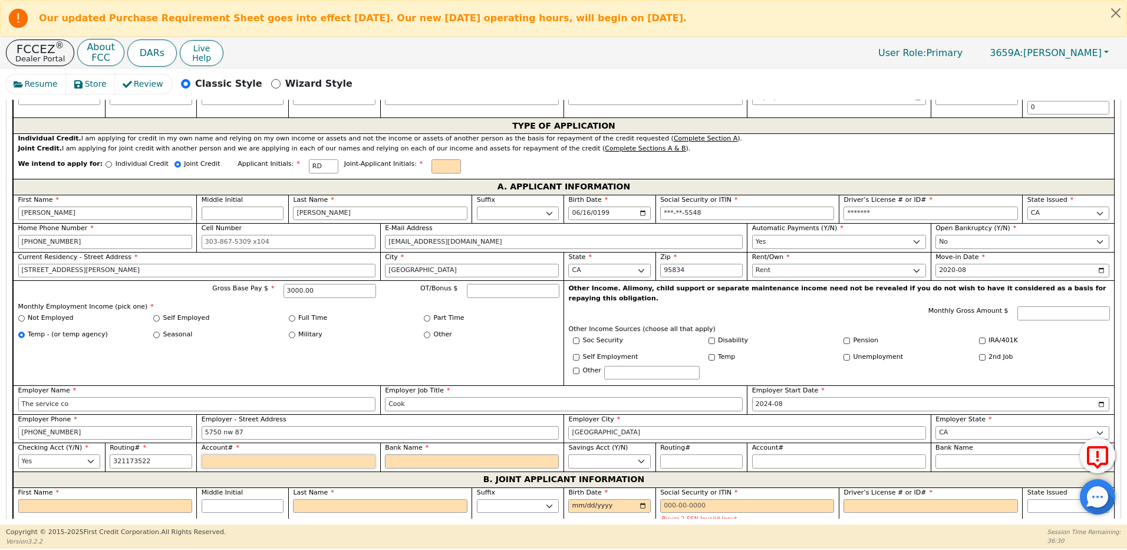
type input "*********"
type input "7"
type input "*"
type input "78"
type input "**"
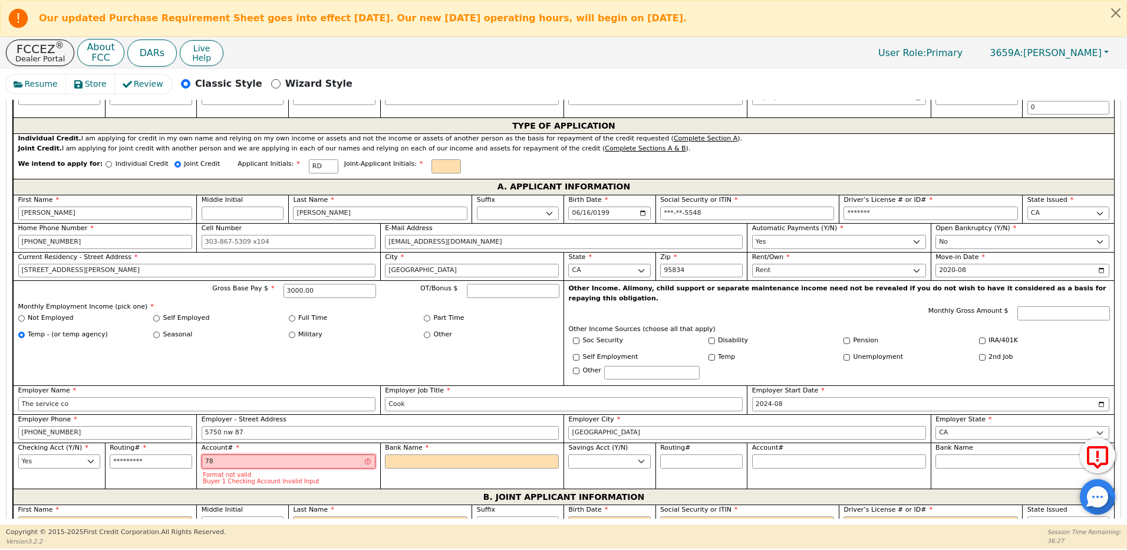
type input "786"
type input "***"
type input "7868"
type input "****"
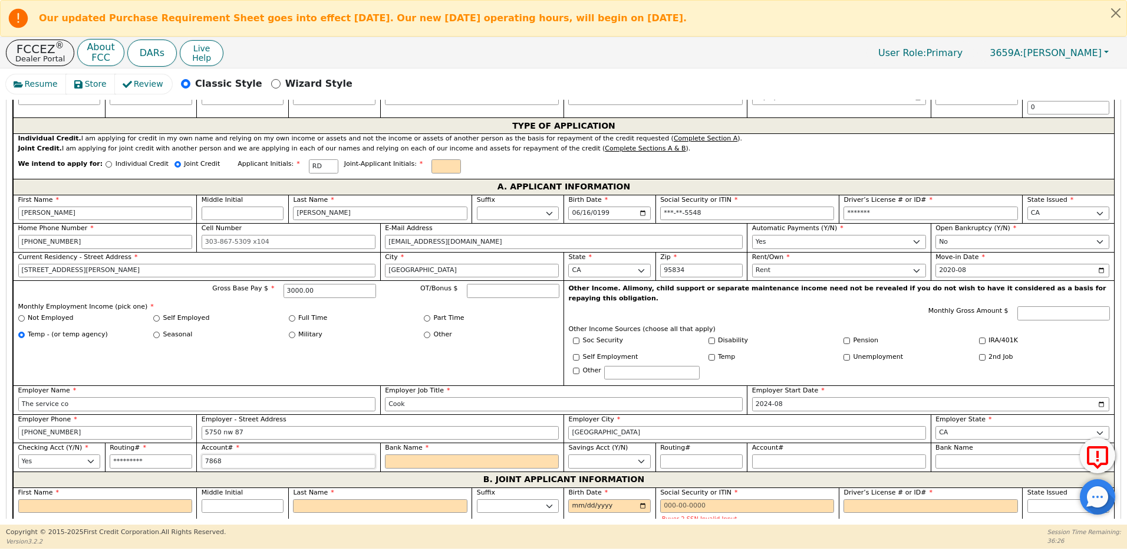
type input "78680"
type input "*****"
type input "786800"
type input "******"
type input "7868000"
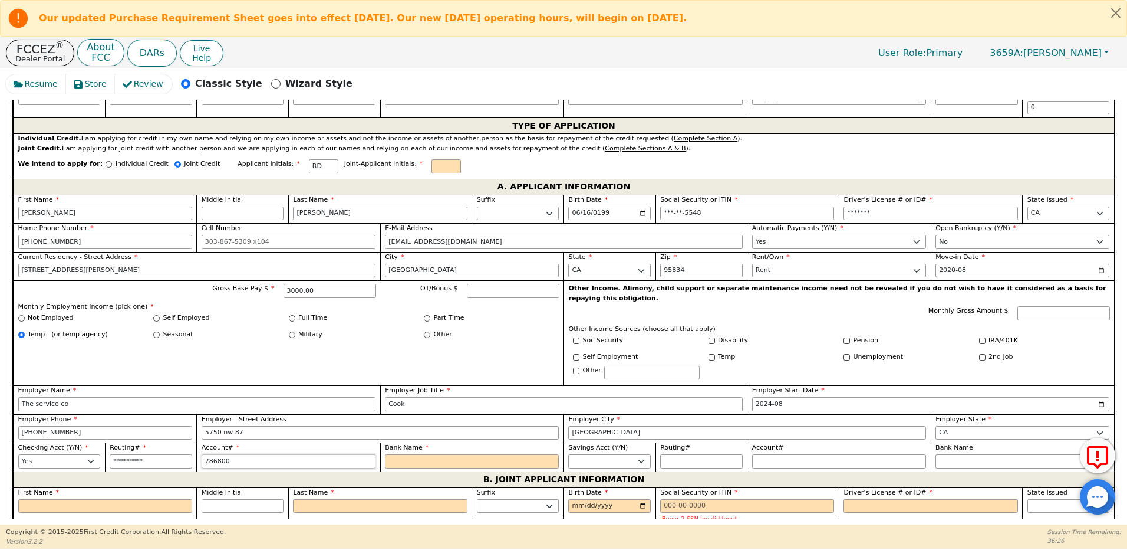
type input "*******"
type input "78680000"
type input "********"
type input "786800001"
type input "*********"
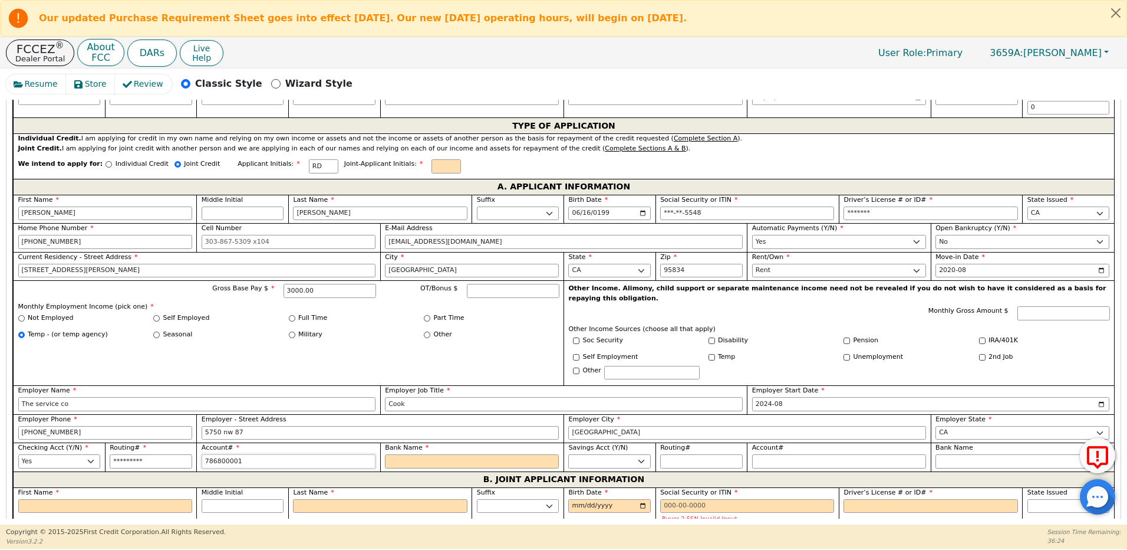
type input "7868000017"
type input "**********"
type input "78680000178"
type input "**********"
type input "786800001787"
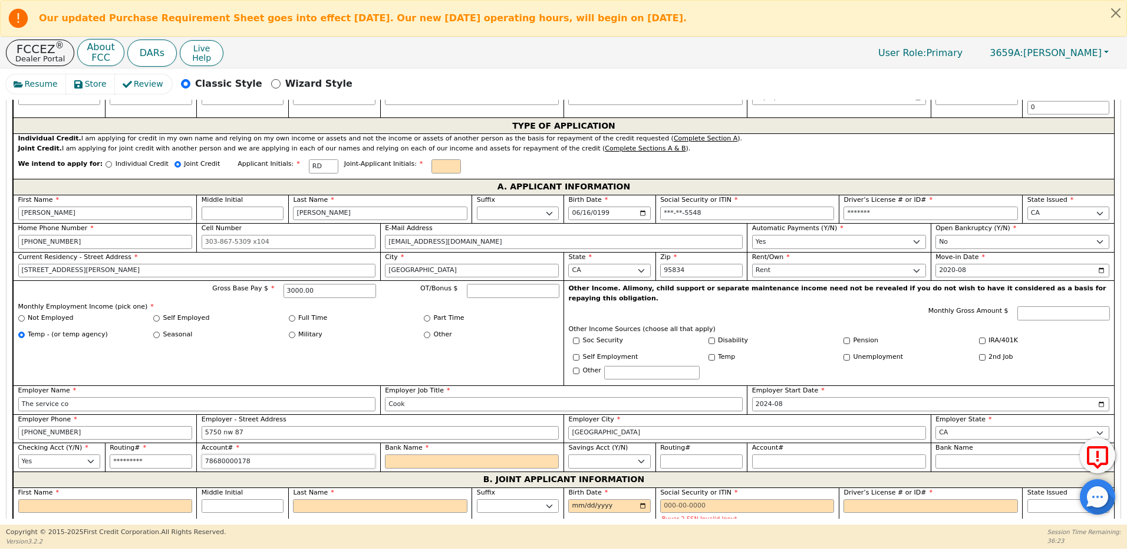
type input "**********"
type input "7868000017878"
type input "**********"
type input "78680000178783"
type input "**********"
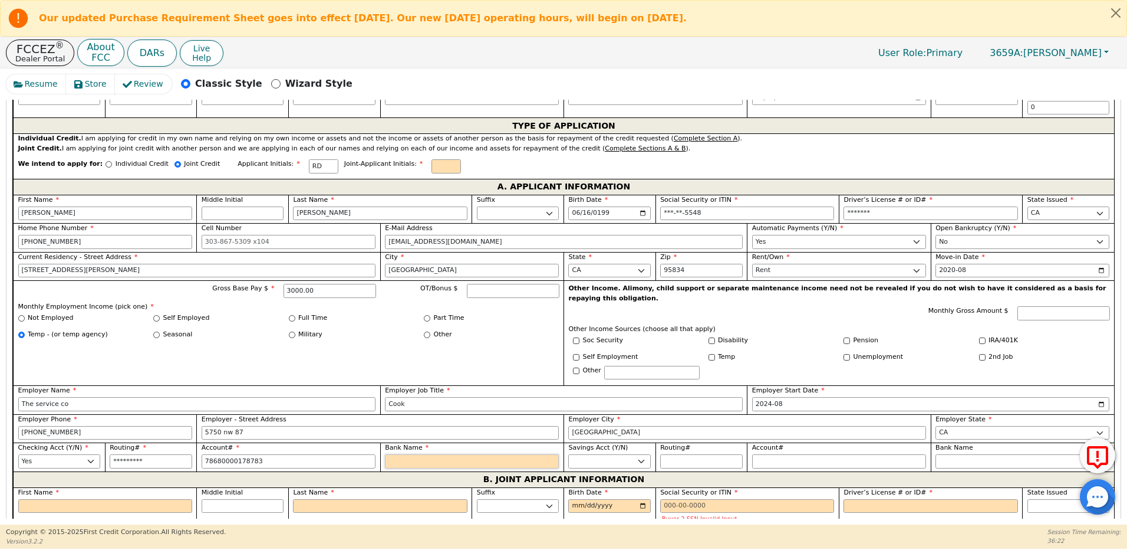
type input "**********"
type input "V"
type input "Va"
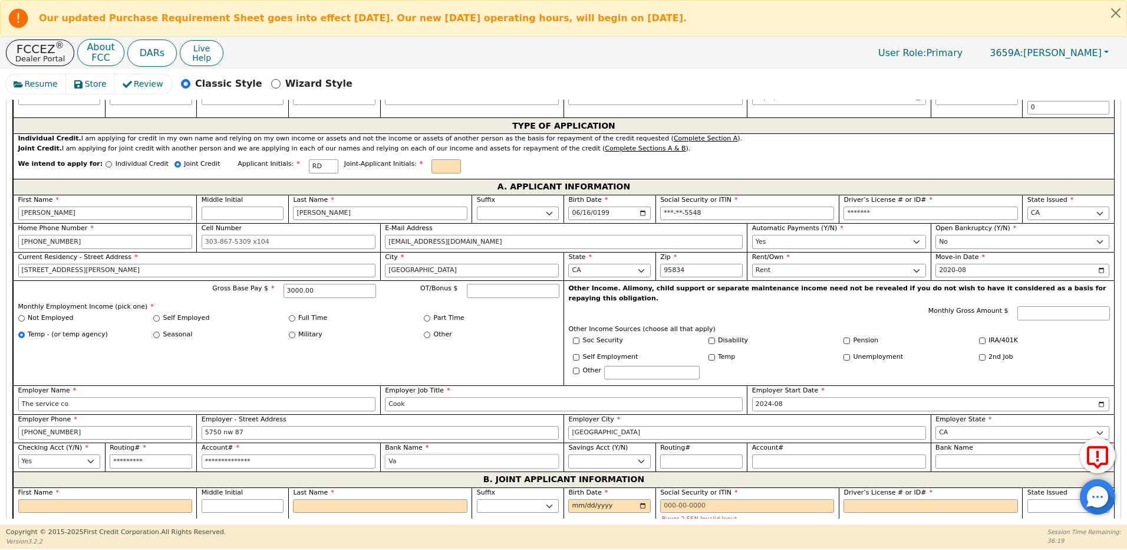
type input "Val"
type input "Vall"
type input "[PERSON_NAME]"
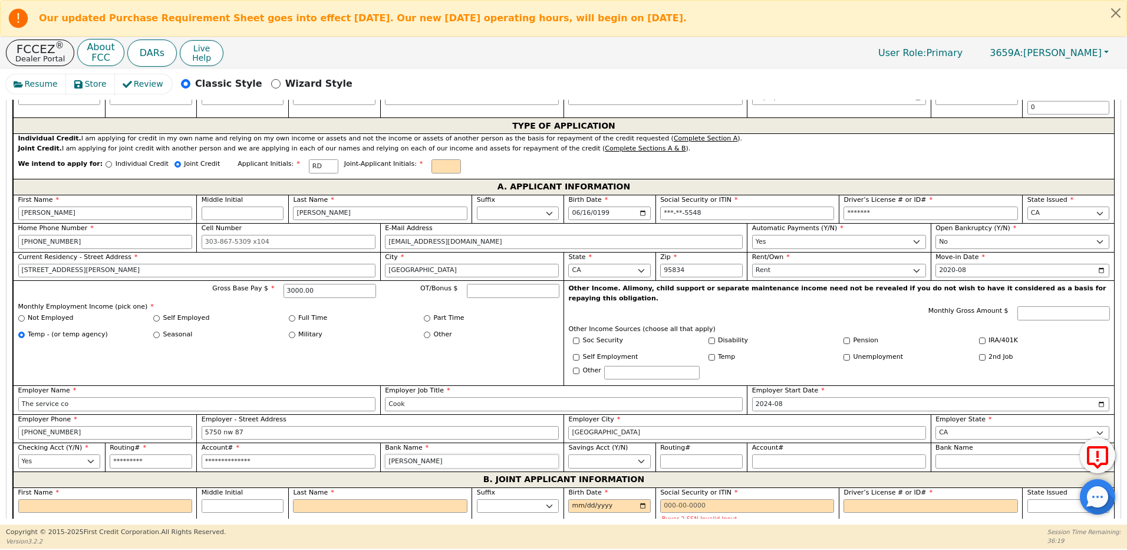
type input "[PERSON_NAME]"
type input "Valley"
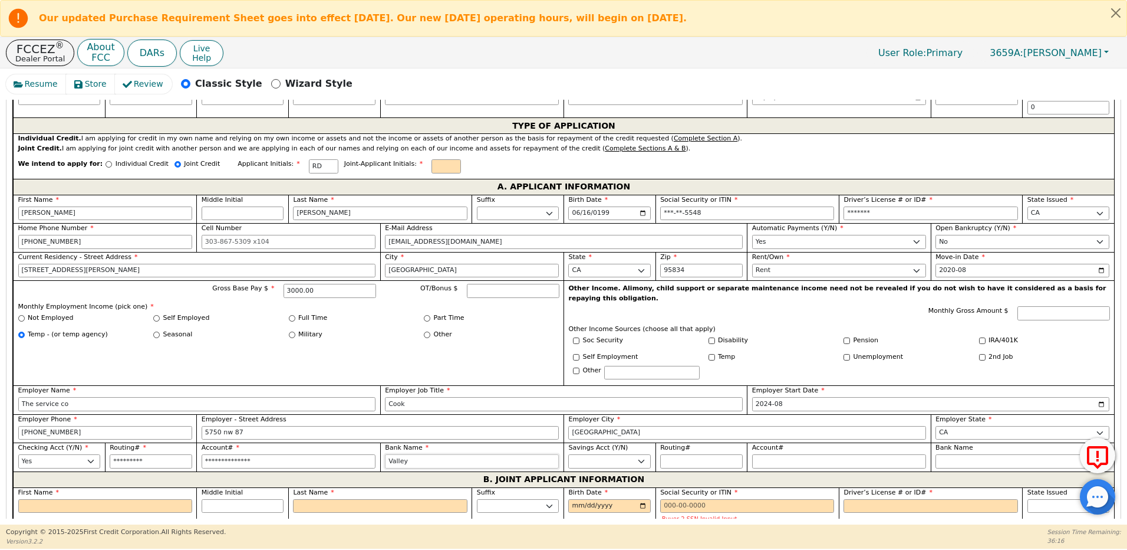
type input "Valley F"
type input "Valley Fi"
type input "Valley Fir"
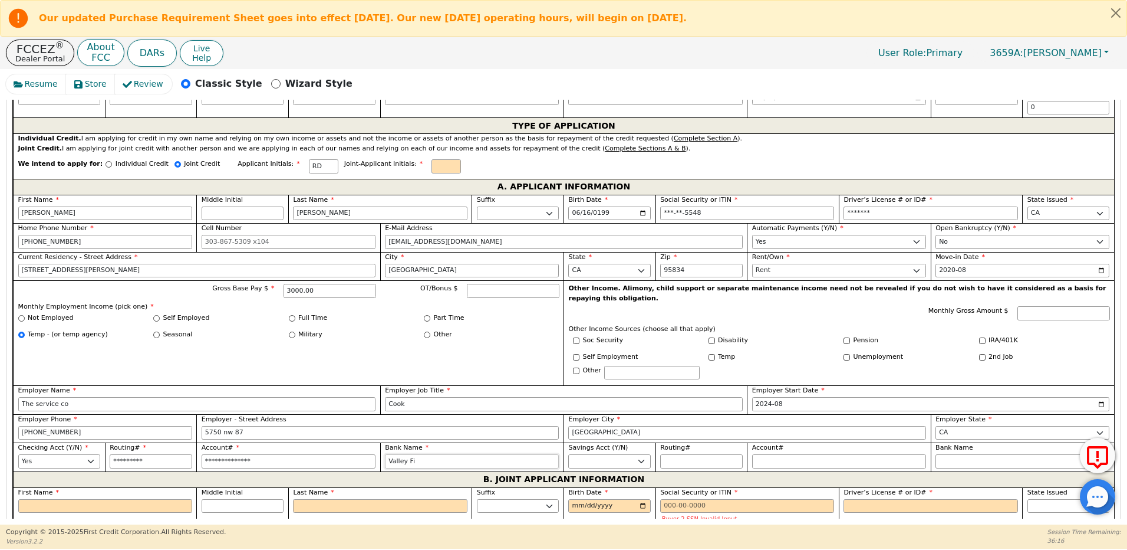
type input "Valley Fir"
type input "Valley Firs"
type input "Valley First"
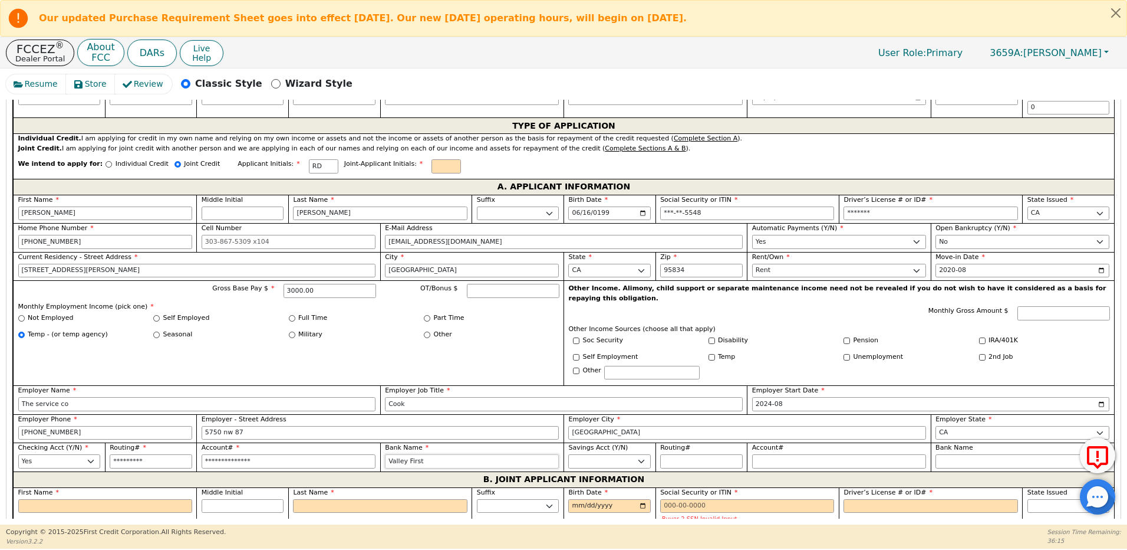
type input "Valley First"
type input "Valley First S"
type input "Valley First St"
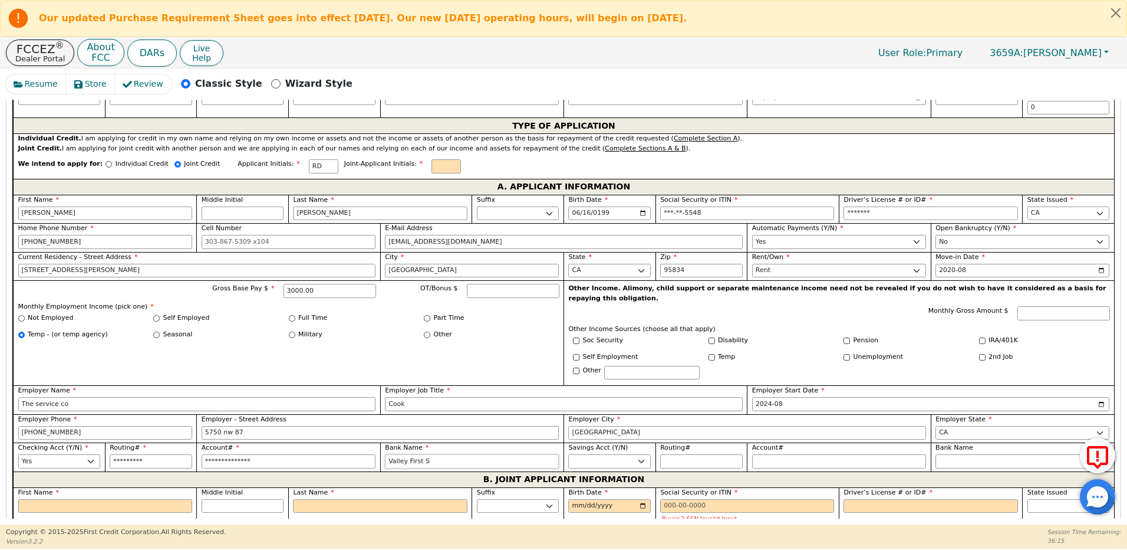
type input "Valley First St"
type input "Valley First Str"
type input "Valley First Stro"
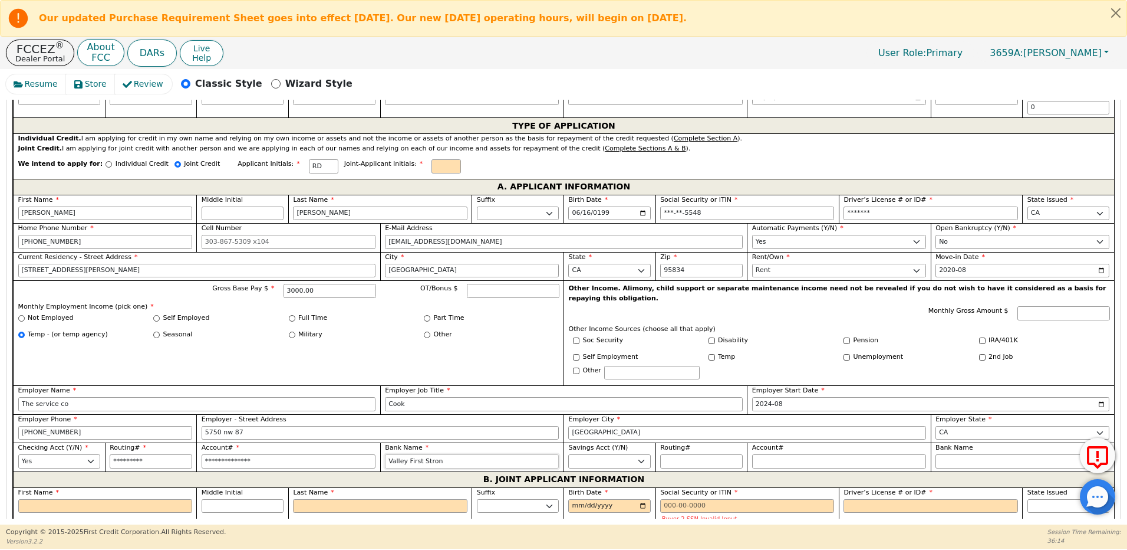
type input "Valley First Strong"
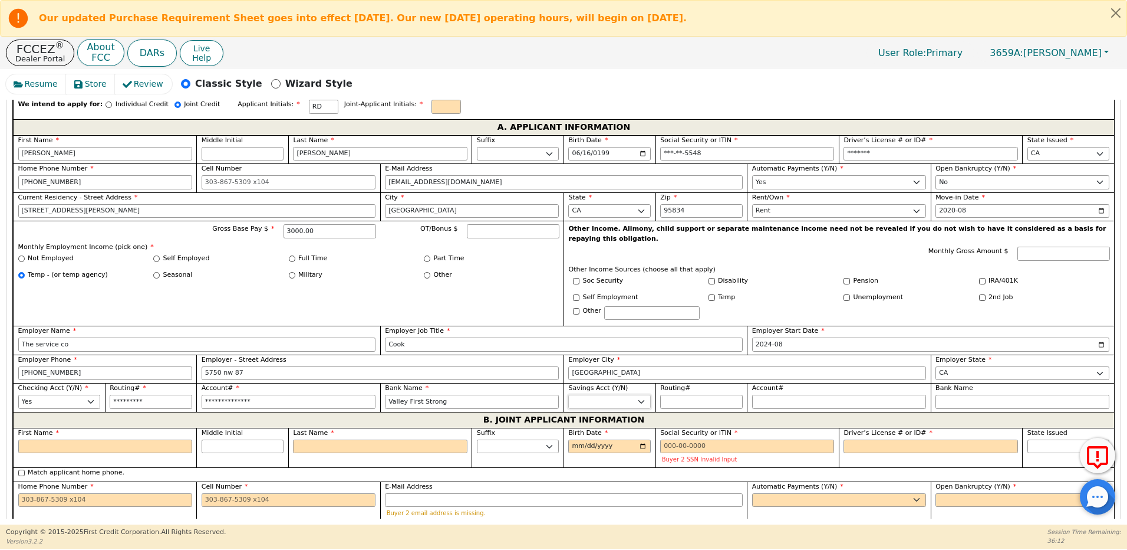
scroll to position [726, 0]
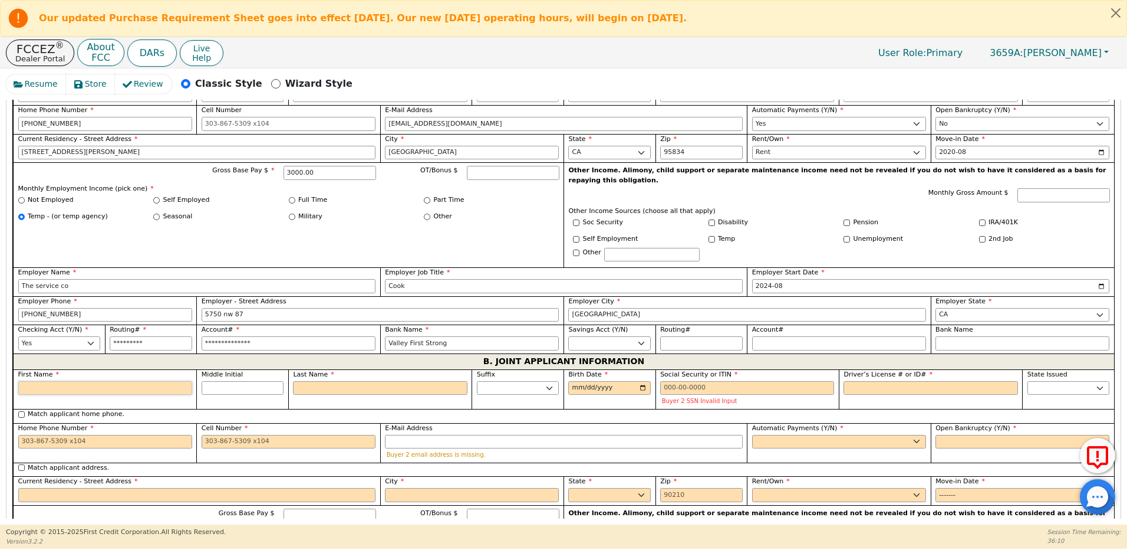
click at [85, 381] on input "First Name" at bounding box center [105, 388] width 174 height 14
type input "S"
type input "Sa"
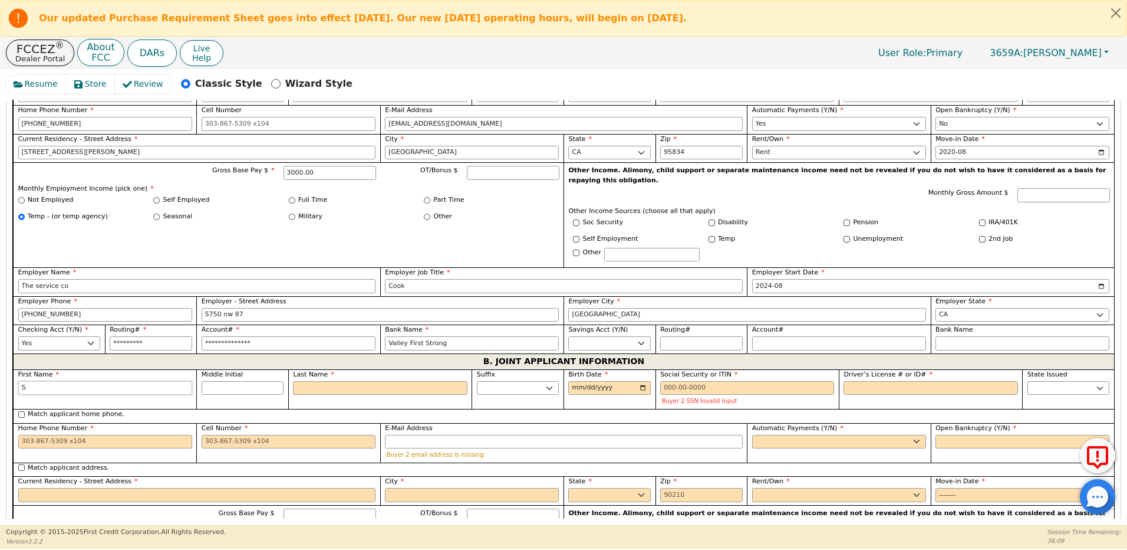
type input "Sa"
type input "[PERSON_NAME]"
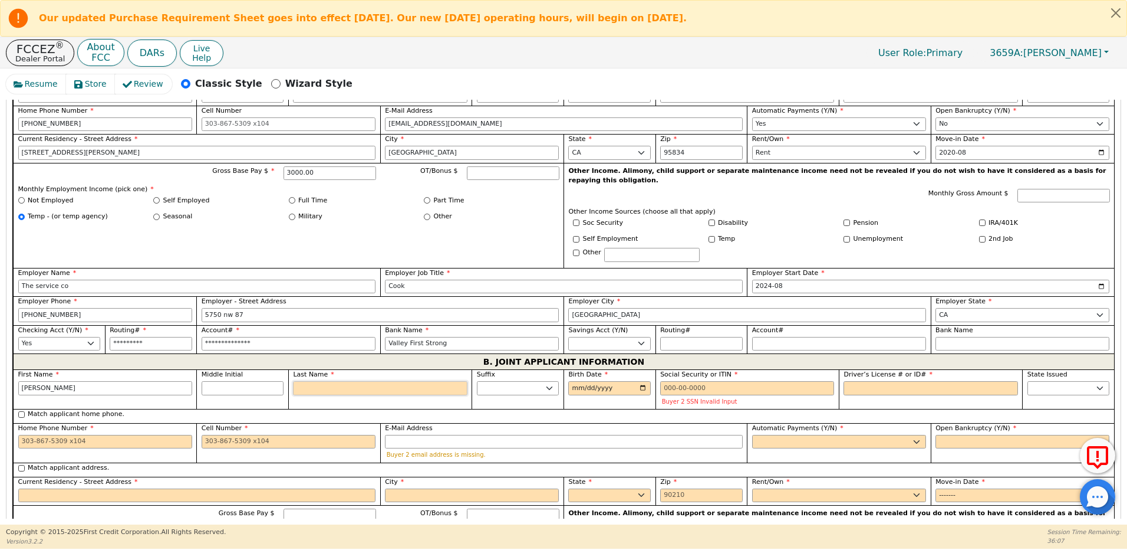
type input "P"
type input "SP"
type input "[PERSON_NAME]"
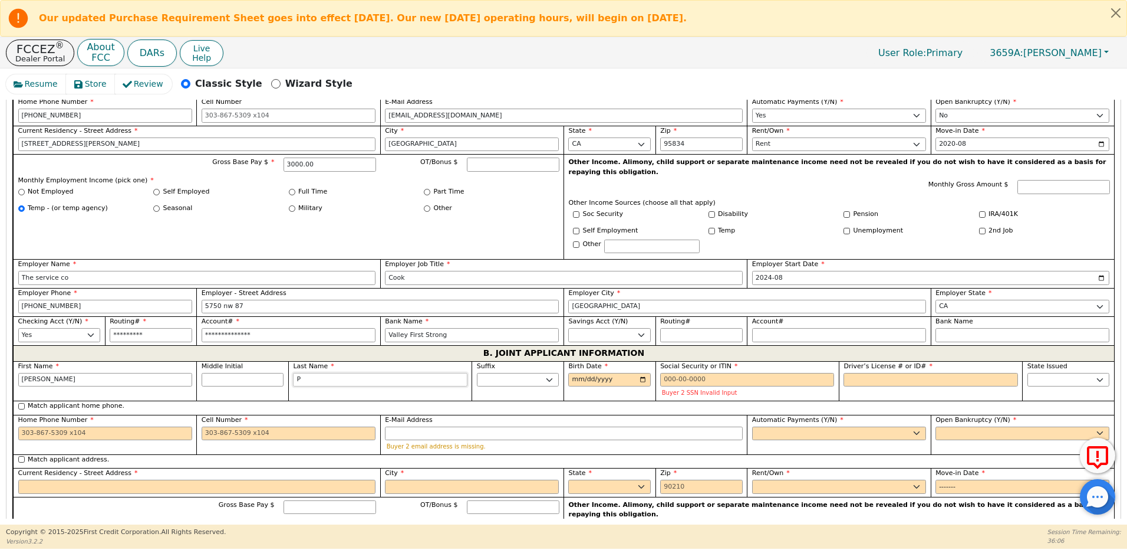
scroll to position [726, 0]
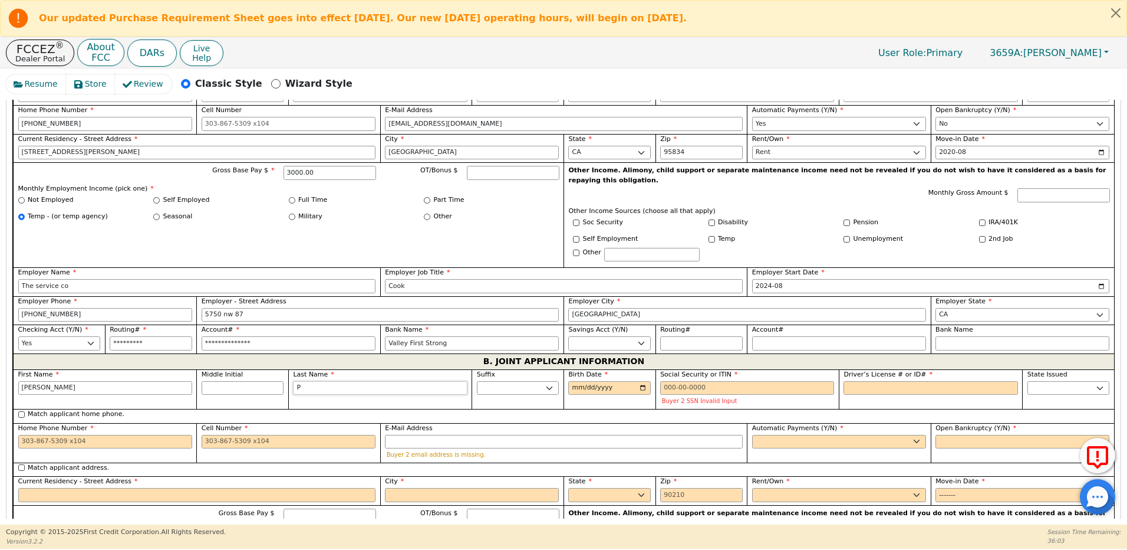
type input "Ph"
type input "[PERSON_NAME] Ph"
type input "Pha"
type input "[PERSON_NAME]"
type input "Phav"
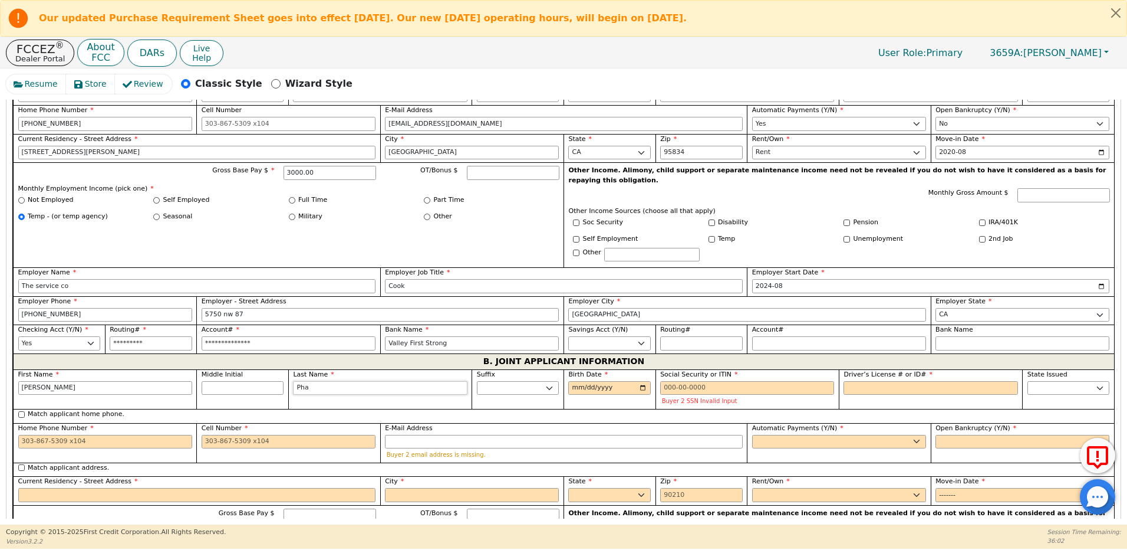
type input "[PERSON_NAME]"
type input "Phava"
type input "[PERSON_NAME]"
type input "Phavav"
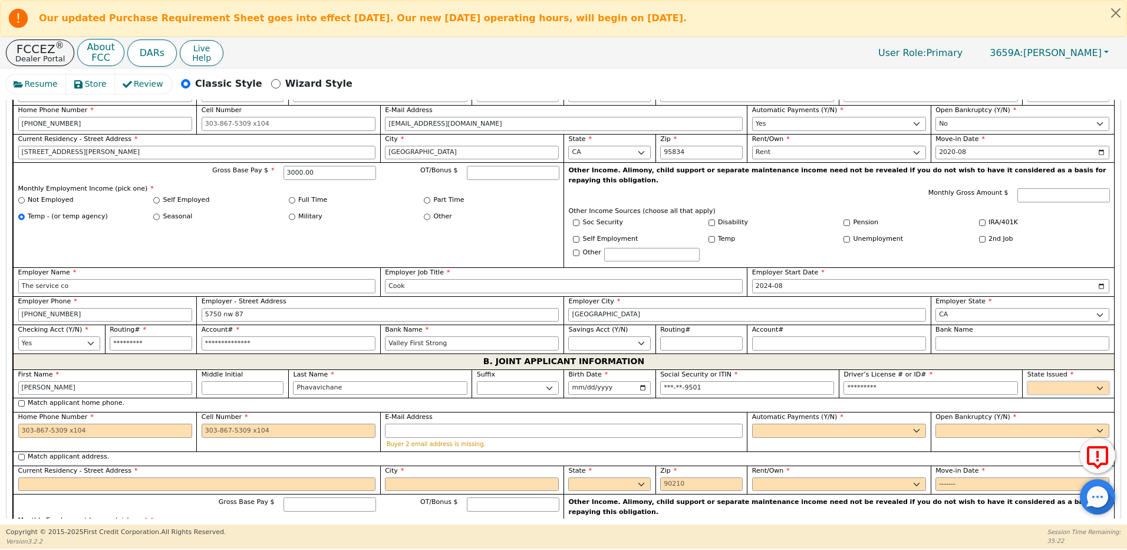
click at [1045, 381] on select "AK AL AR AZ CA CO CT DC DE FL [GEOGRAPHIC_DATA] HI IA ID IL IN KS [GEOGRAPHIC_D…" at bounding box center [1069, 388] width 83 height 14
click at [1028, 381] on select "AK AL AR AZ CA CO CT DC DE FL [GEOGRAPHIC_DATA] HI IA ID IL IN KS [GEOGRAPHIC_D…" at bounding box center [1069, 388] width 83 height 14
click at [21, 400] on input "Match applicant home phone." at bounding box center [21, 403] width 6 height 6
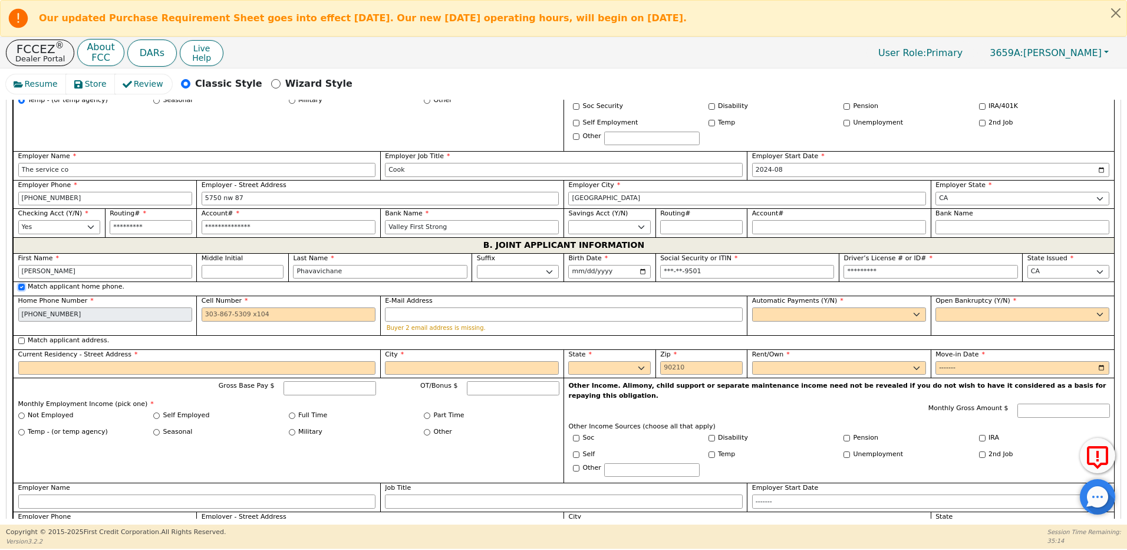
scroll to position [844, 0]
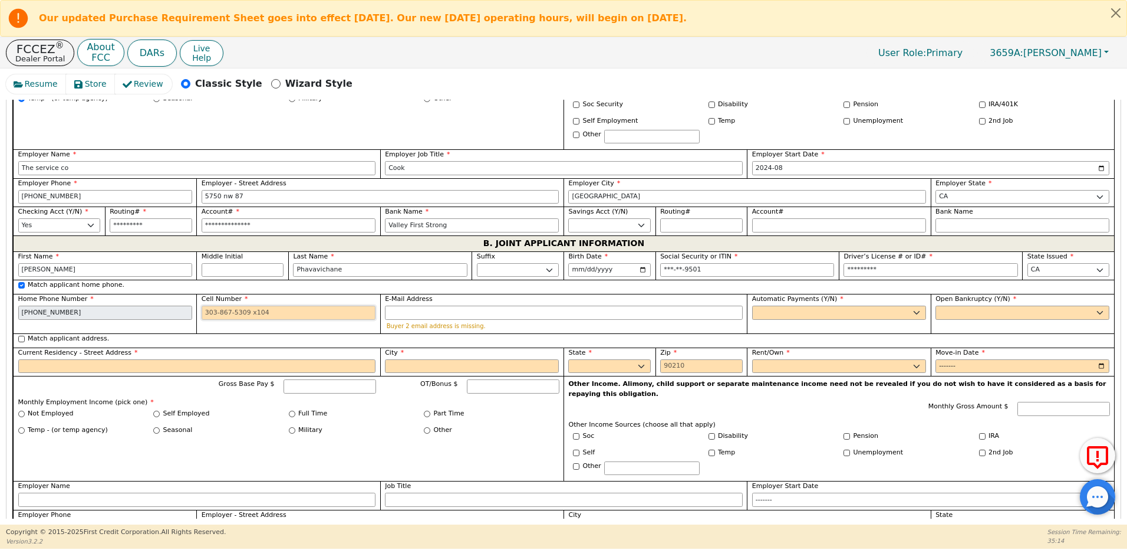
click at [215, 305] on input "Cell Number" at bounding box center [289, 312] width 174 height 14
click at [398, 305] on input "E-Mail Address" at bounding box center [564, 312] width 358 height 14
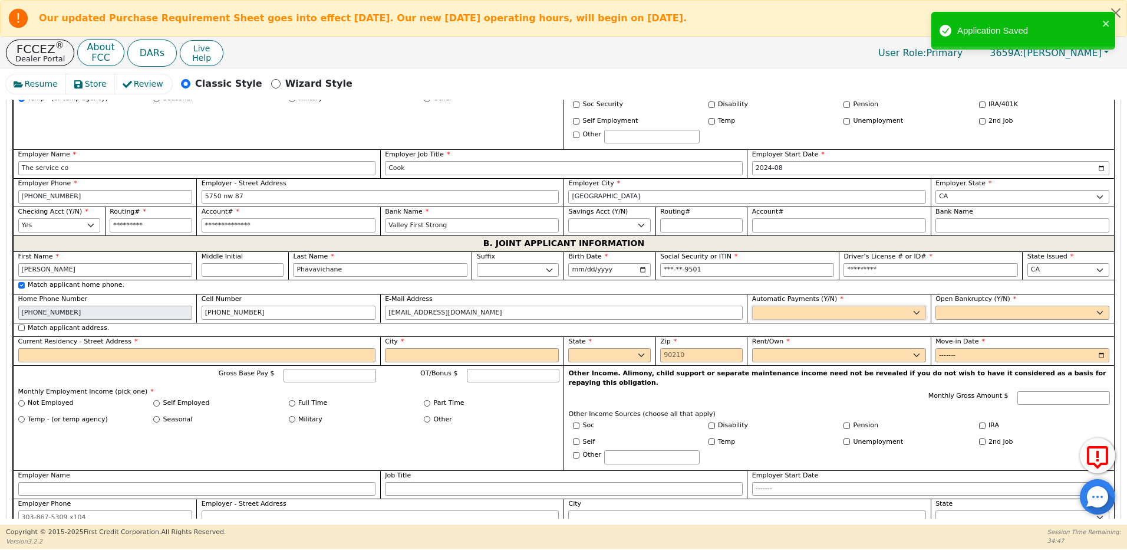
click at [787, 305] on select "Yes No" at bounding box center [839, 312] width 174 height 14
click at [752, 305] on select "Yes No" at bounding box center [839, 312] width 174 height 14
click at [824, 305] on select "Yes No" at bounding box center [839, 312] width 174 height 14
click at [752, 305] on select "Yes No" at bounding box center [839, 312] width 174 height 14
drag, startPoint x: 953, startPoint y: 295, endPoint x: 950, endPoint y: 301, distance: 7.1
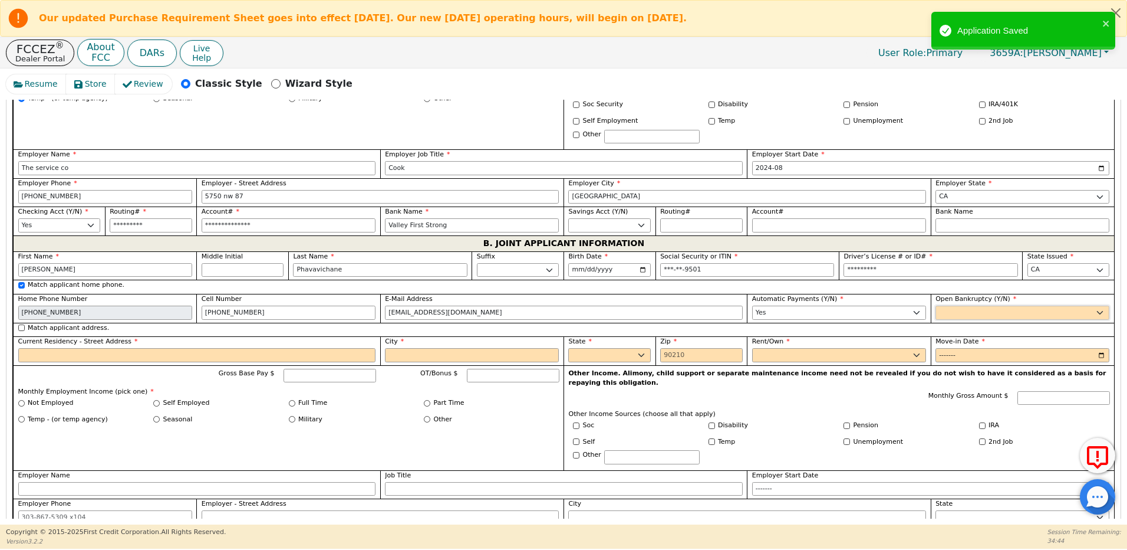
click at [952, 305] on select "Yes No" at bounding box center [1023, 312] width 174 height 14
click at [936, 305] on select "Yes No" at bounding box center [1023, 312] width 174 height 14
click at [21, 324] on input "Match applicant address." at bounding box center [21, 327] width 6 height 6
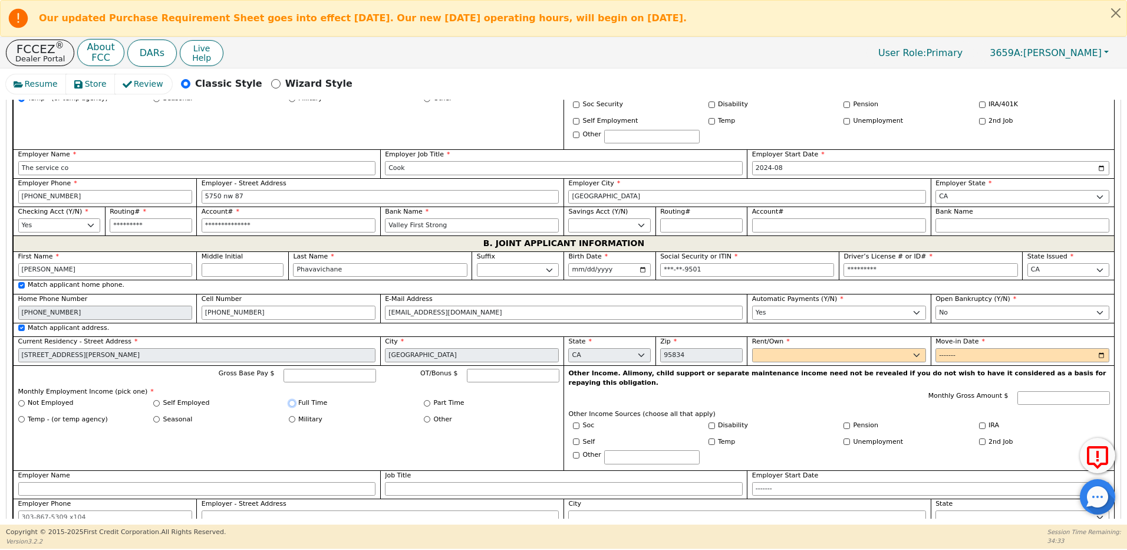
click at [292, 400] on input "Full Time" at bounding box center [292, 403] width 6 height 6
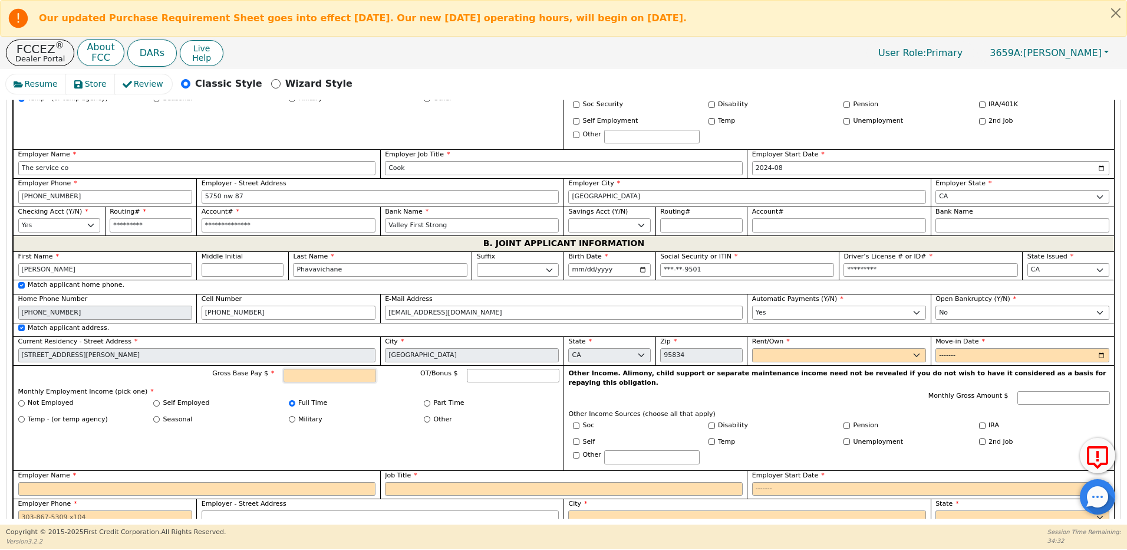
click at [303, 369] on input "Gross Base Pay $" at bounding box center [330, 376] width 93 height 14
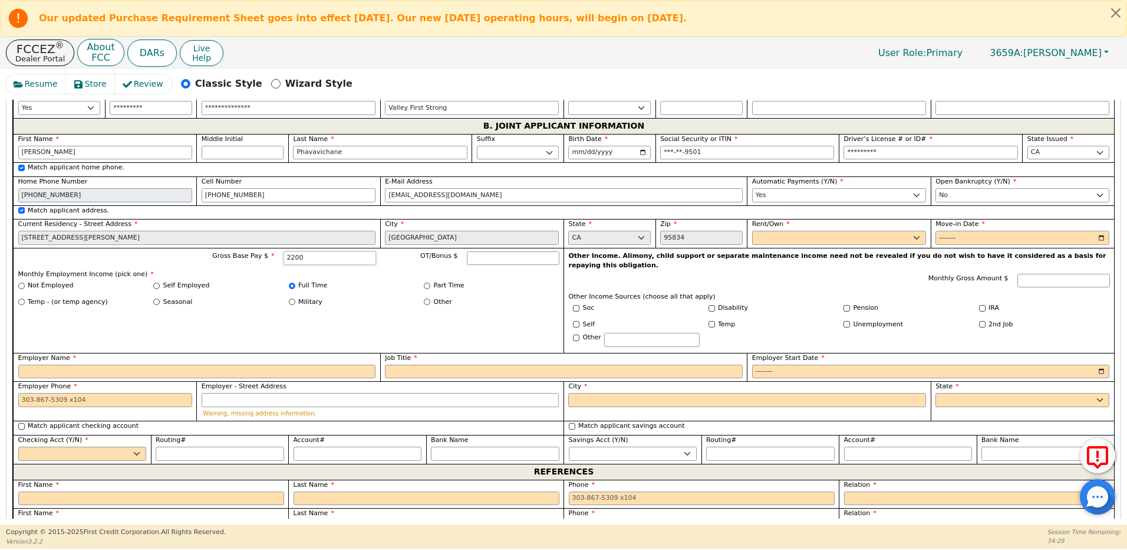
scroll to position [962, 0]
click at [71, 364] on input "Employer Name" at bounding box center [197, 371] width 358 height 14
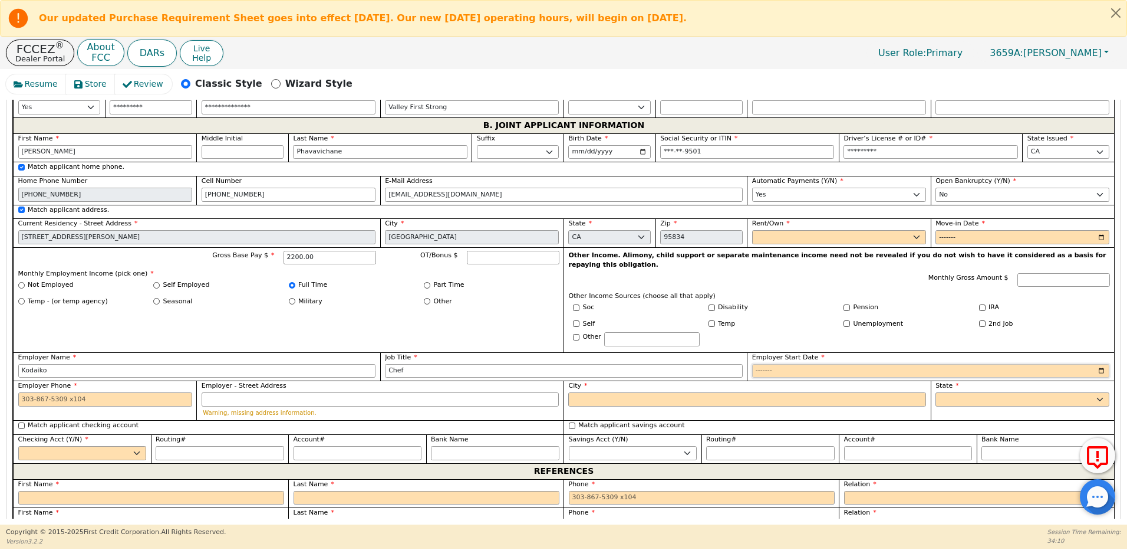
click at [784, 364] on input "Employer Start Date" at bounding box center [931, 371] width 358 height 14
click at [58, 392] on input "Employer Phone" at bounding box center [105, 399] width 174 height 14
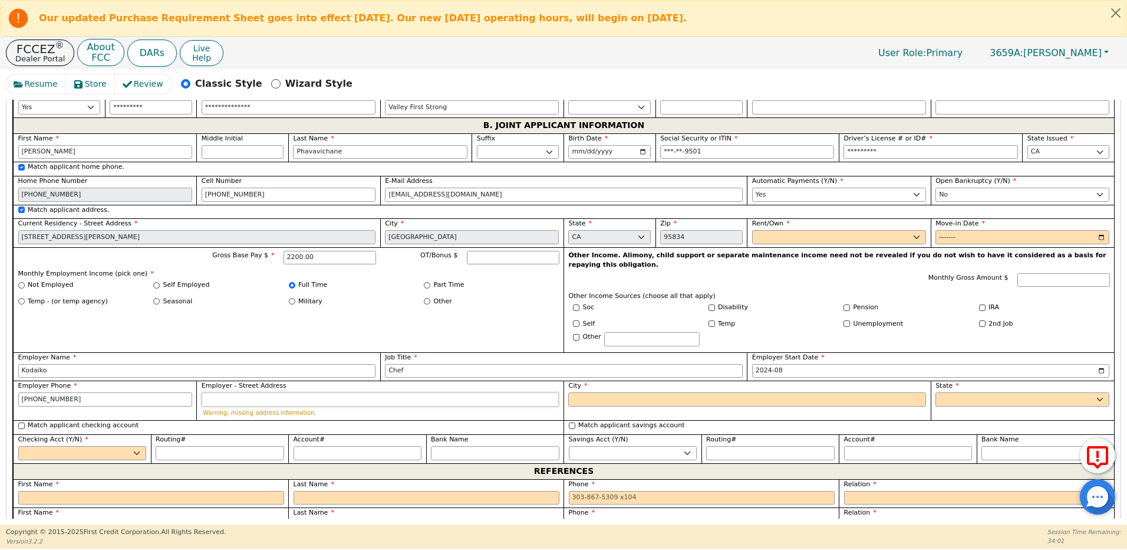
click at [242, 392] on input "Employer - Street Address" at bounding box center [381, 399] width 358 height 14
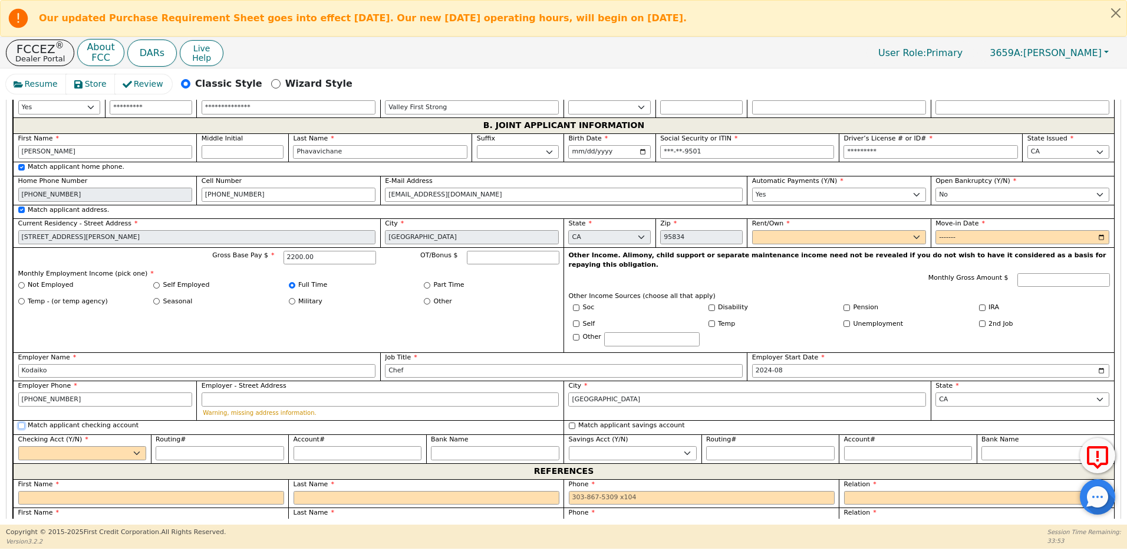
click at [22, 422] on input "Match applicant checking account" at bounding box center [21, 425] width 6 height 6
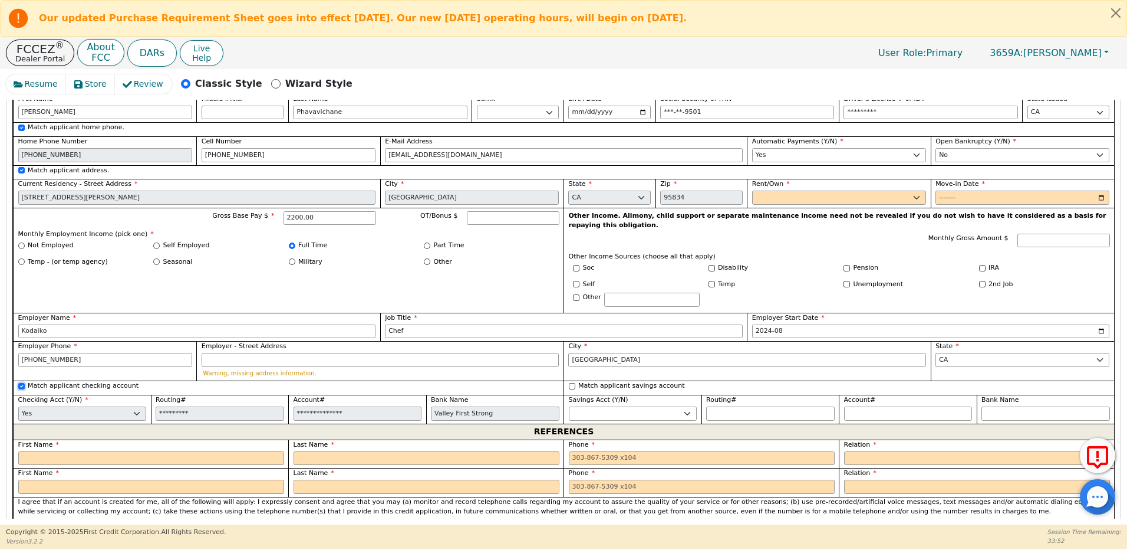
scroll to position [1021, 0]
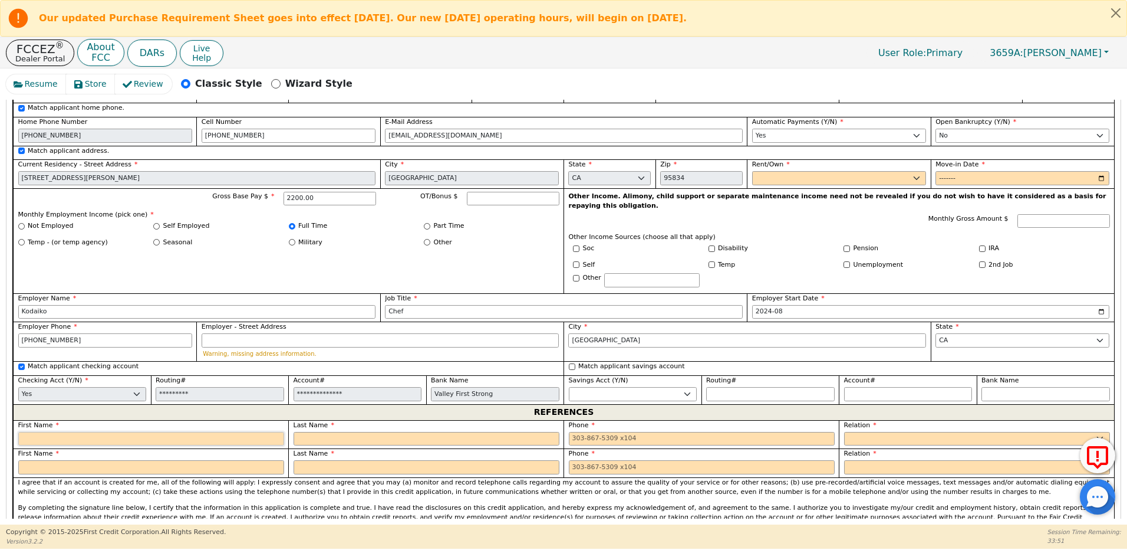
click at [54, 432] on input "text" at bounding box center [151, 439] width 266 height 14
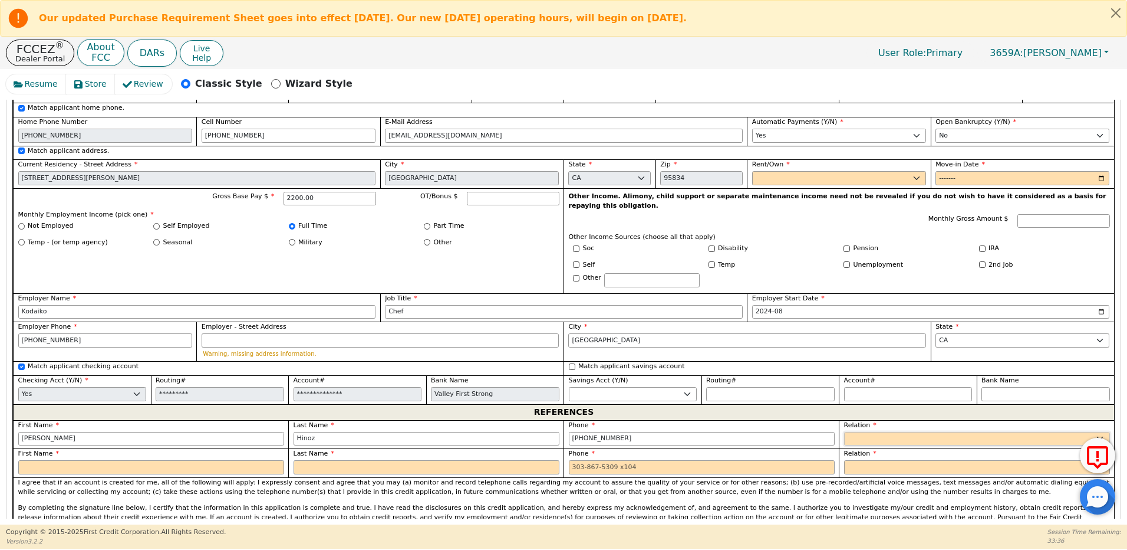
click at [867, 432] on select "FATHER MOTHER SISTER BROTHER DAUGHTER SON CO-WORKER NEIGHBOR FRIEND COUSIN G-MO…" at bounding box center [977, 439] width 266 height 14
click at [844, 432] on select "FATHER MOTHER SISTER BROTHER DAUGHTER SON CO-WORKER NEIGHBOR FRIEND COUSIN G-MO…" at bounding box center [977, 439] width 266 height 14
click at [834, 166] on div "Rent/Own Rent Own" at bounding box center [838, 173] width 183 height 29
click at [834, 171] on select "Rent Own" at bounding box center [839, 178] width 174 height 14
click at [752, 171] on select "Rent Own" at bounding box center [839, 178] width 174 height 14
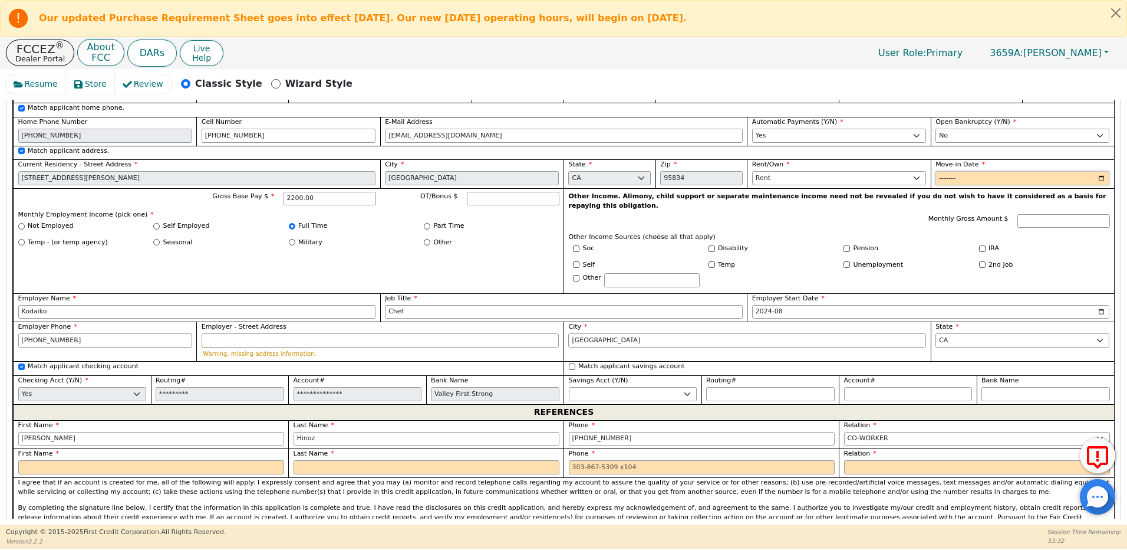
click at [949, 171] on input "Move-in Date" at bounding box center [1023, 178] width 174 height 14
click at [965, 171] on input "Move-in Date" at bounding box center [1023, 178] width 174 height 14
click at [100, 460] on input "text" at bounding box center [151, 467] width 266 height 14
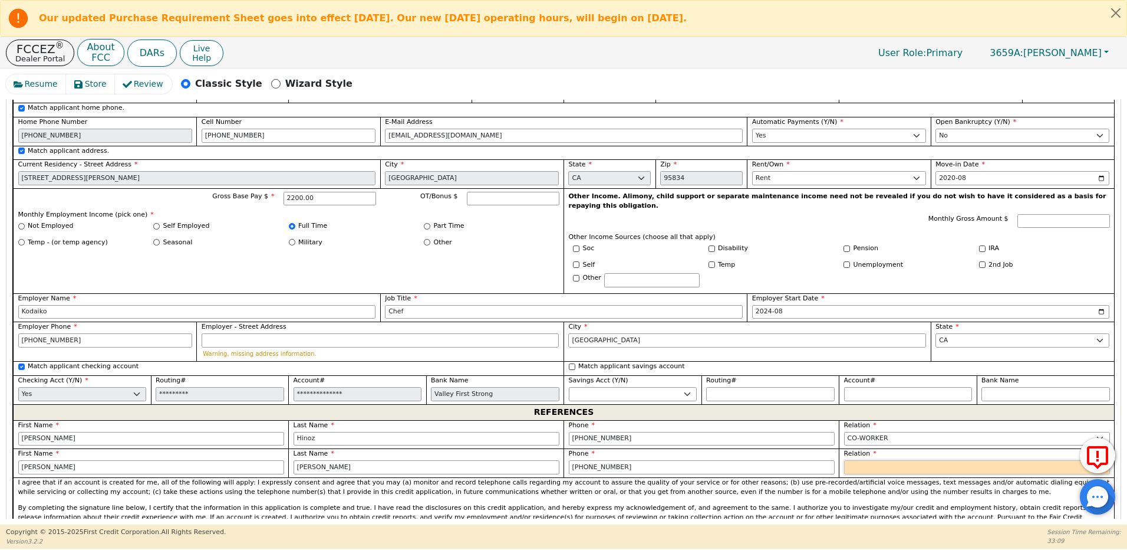
click at [865, 460] on select "FATHER MOTHER SISTER BROTHER DAUGHTER SON CO-WORKER NEIGHBOR FRIEND COUSIN G-MO…" at bounding box center [977, 467] width 266 height 14
click at [844, 460] on select "FATHER MOTHER SISTER BROTHER DAUGHTER SON CO-WORKER NEIGHBOR FRIEND COUSIN G-MO…" at bounding box center [977, 467] width 266 height 14
click at [939, 460] on input "text" at bounding box center [1023, 467] width 174 height 14
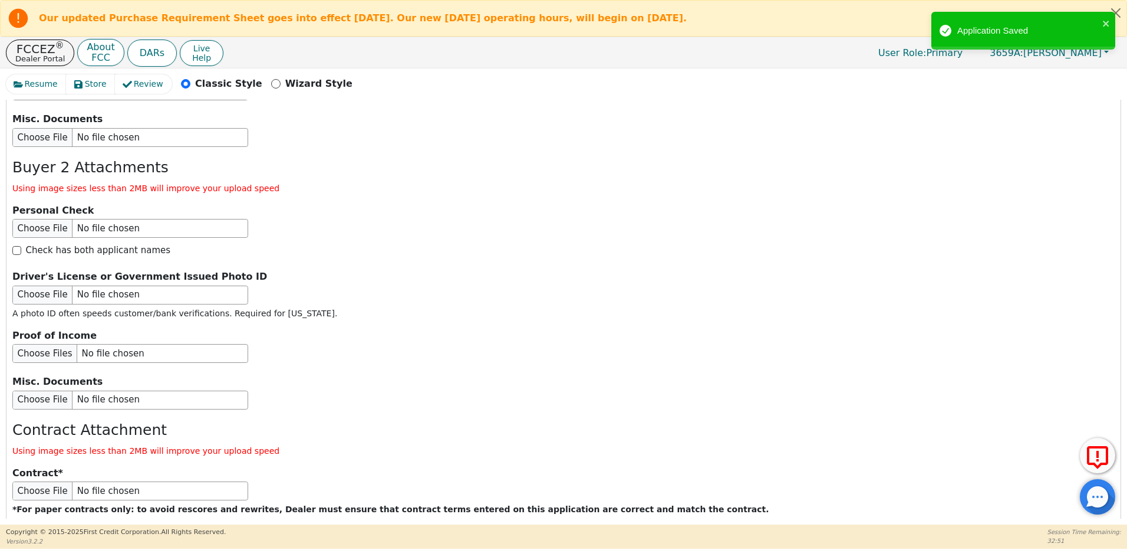
scroll to position [1972, 0]
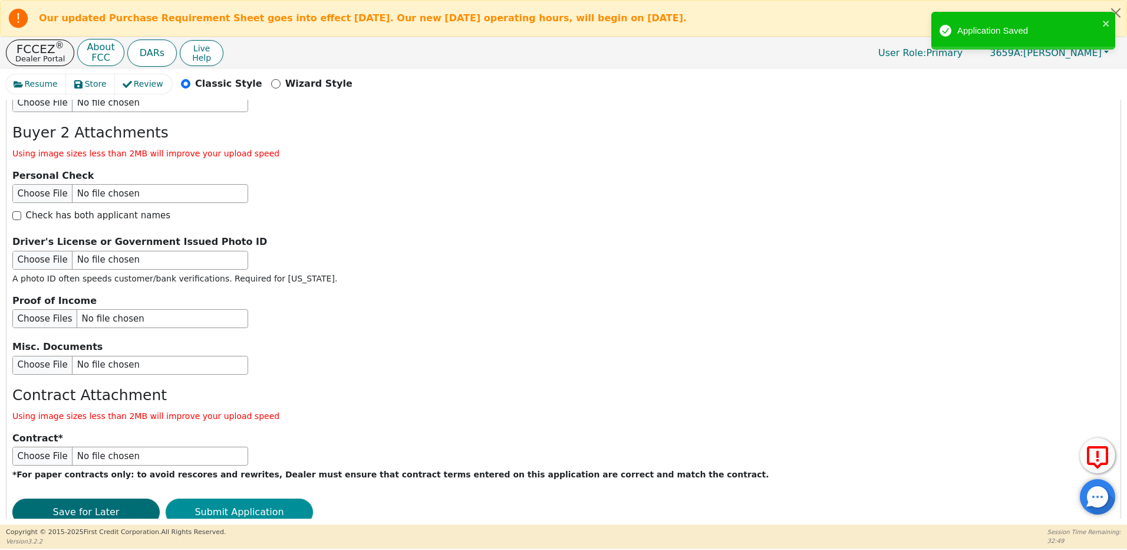
click at [249, 498] on button "Submit Application" at bounding box center [239, 511] width 147 height 27
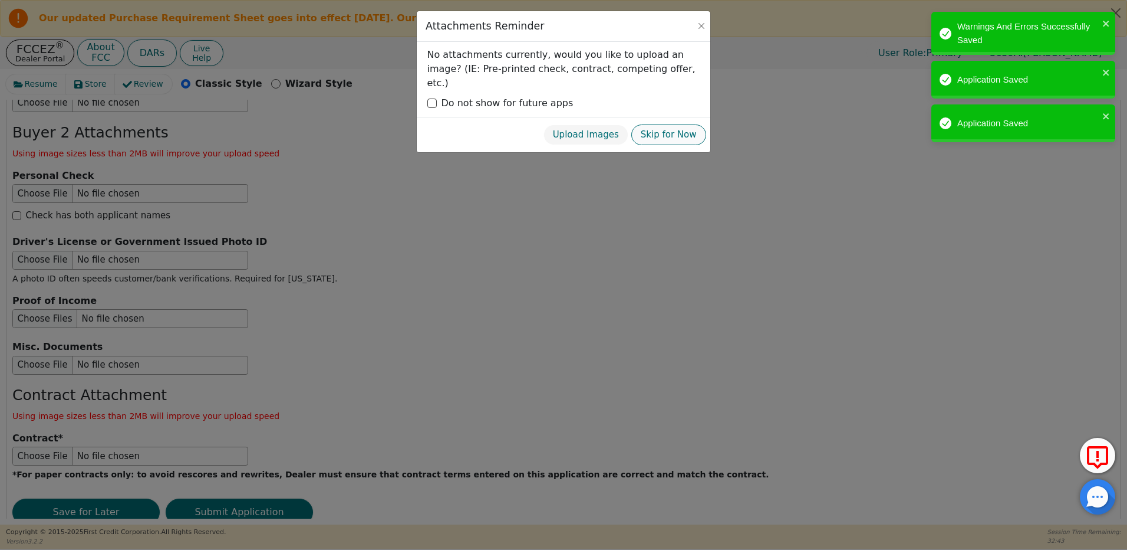
click at [678, 124] on button "Skip for Now" at bounding box center [668, 134] width 75 height 21
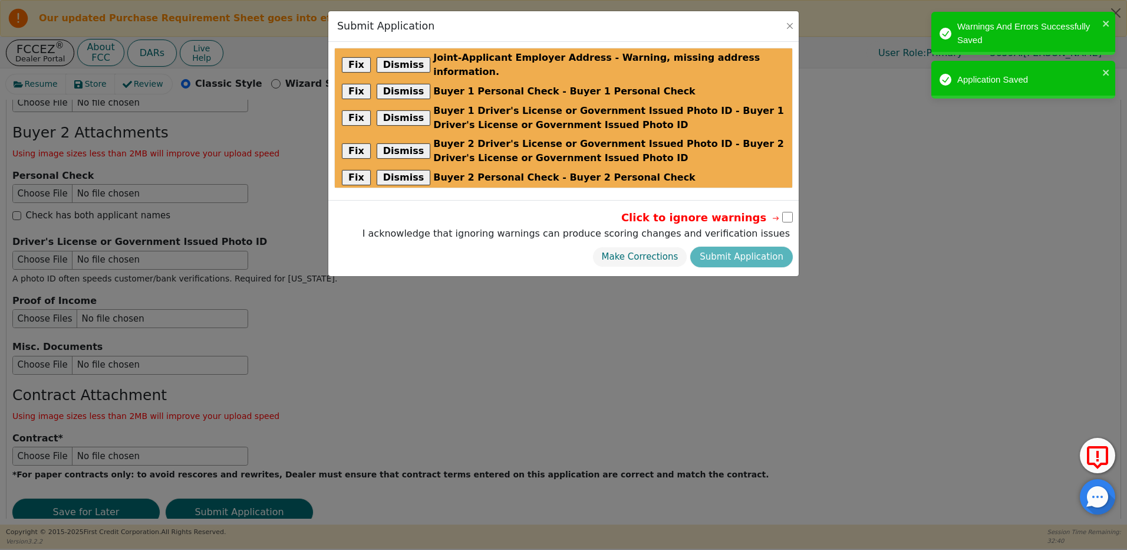
click at [789, 212] on input "checkbox" at bounding box center [787, 217] width 11 height 11
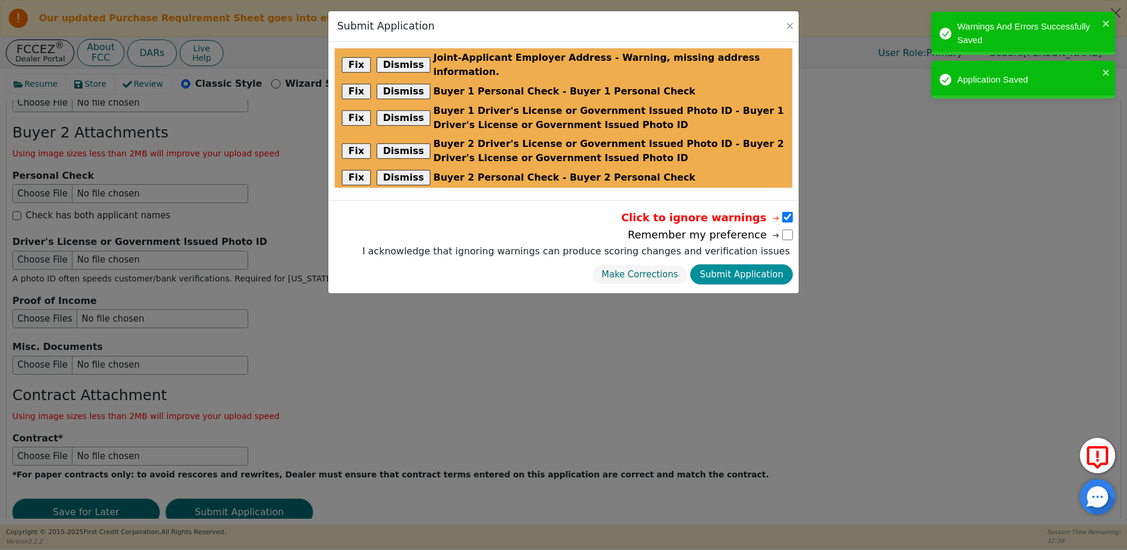
click at [755, 264] on button "Submit Application" at bounding box center [741, 274] width 103 height 21
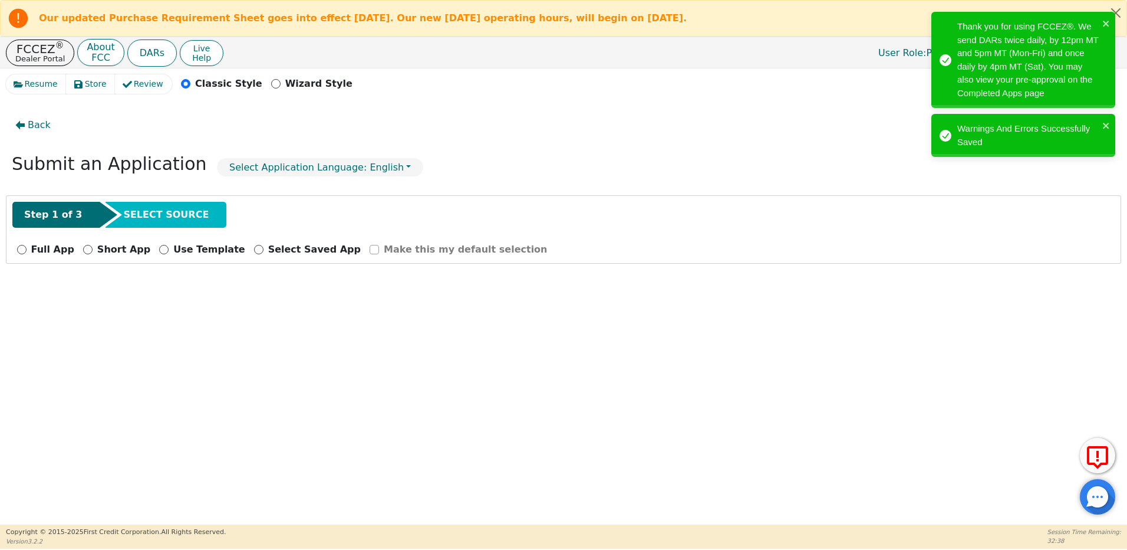
scroll to position [0, 0]
